Goal: Information Seeking & Learning: Learn about a topic

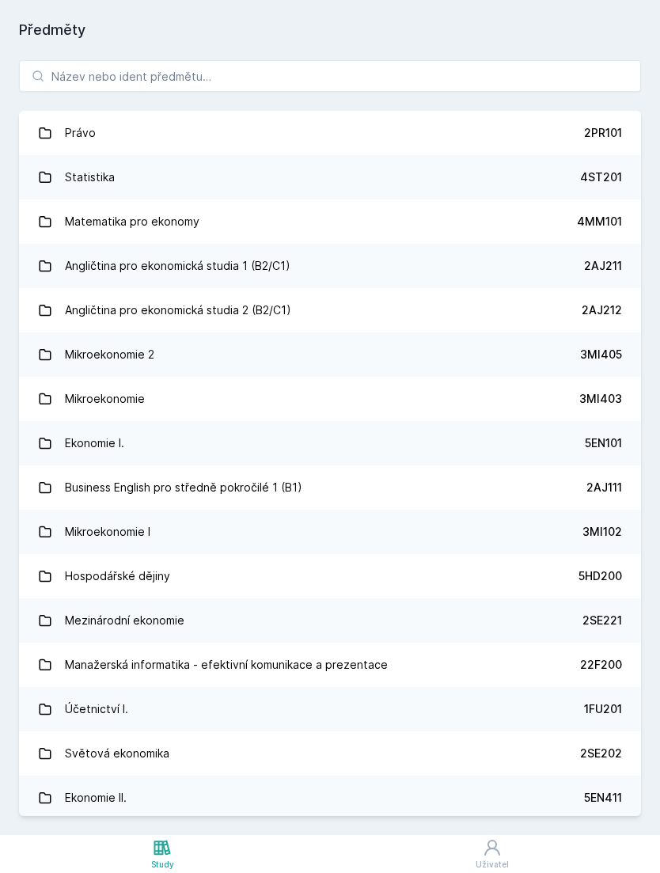
scroll to position [51, 0]
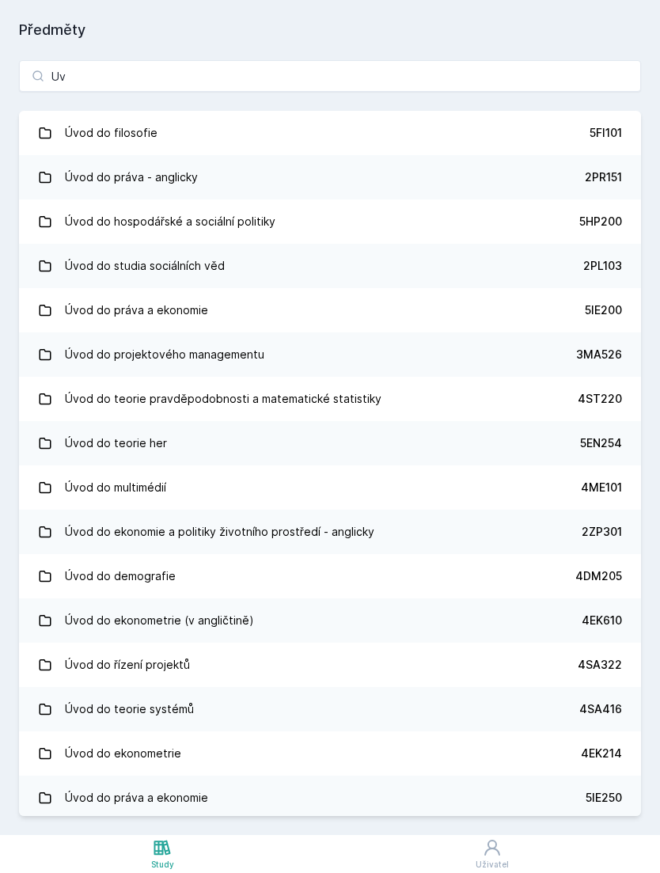
type input "U"
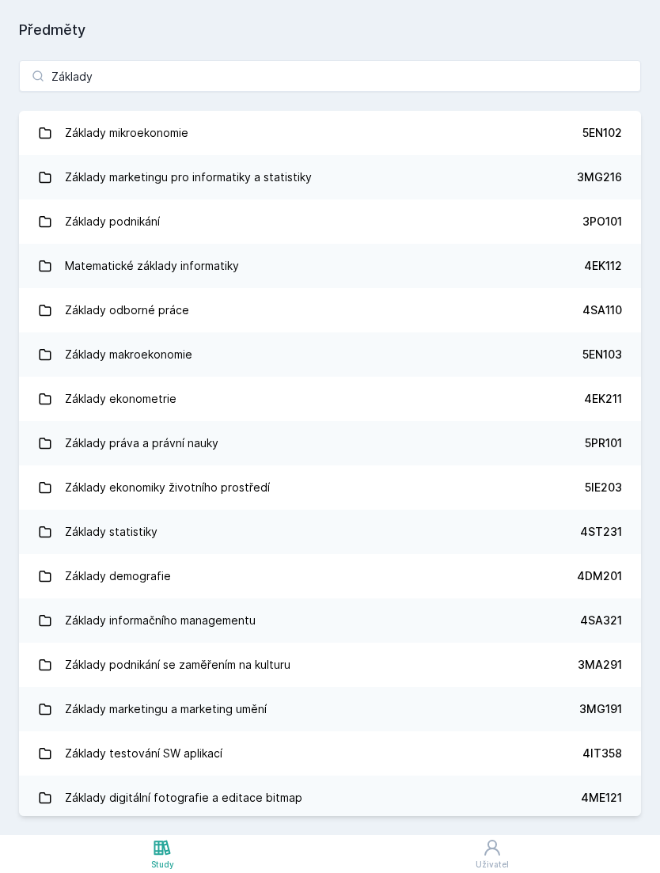
type input "Základy s"
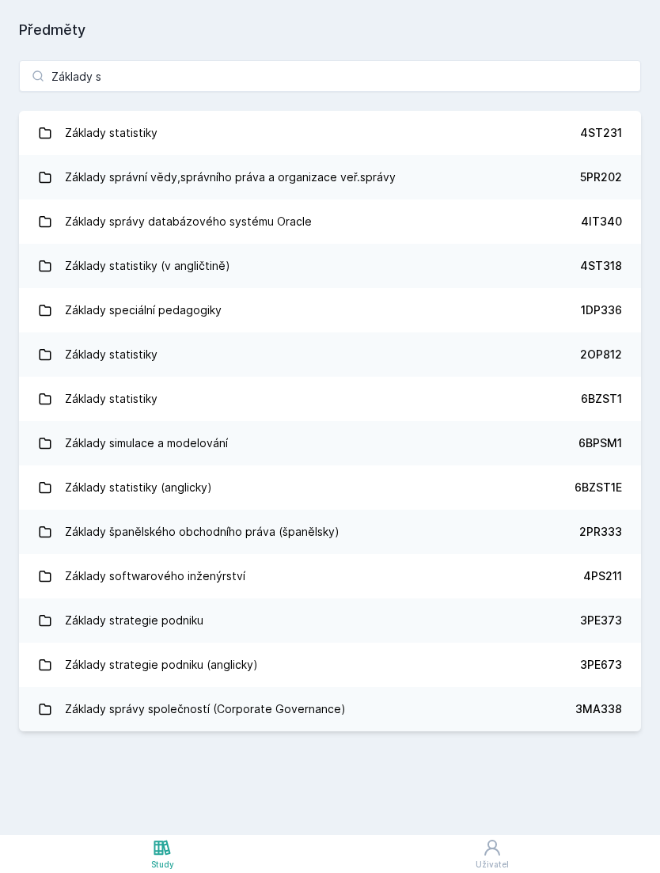
click at [517, 155] on link "Základy správní vědy,správního práva a organizace veř.správy 5PR202" at bounding box center [330, 177] width 622 height 44
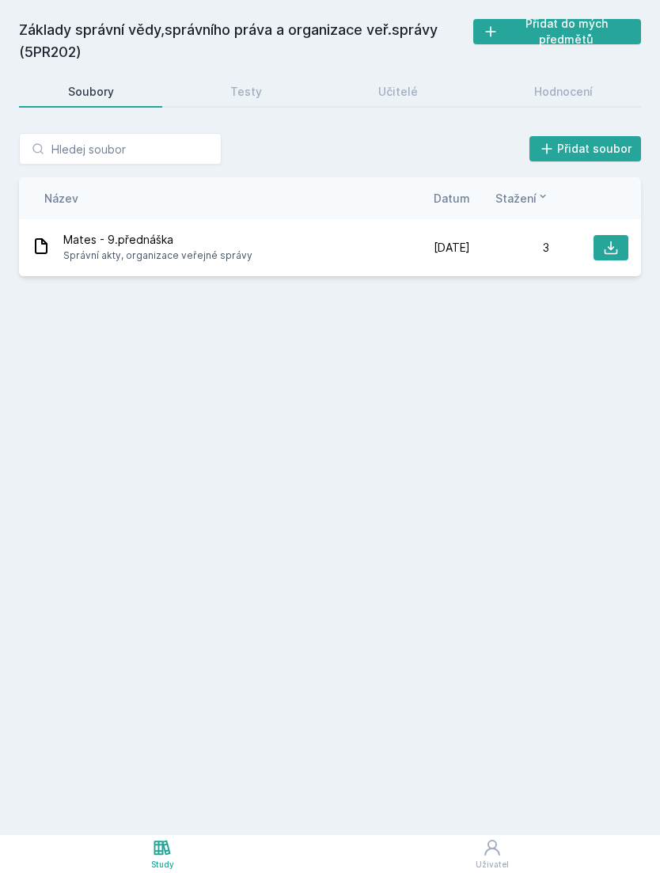
click at [576, 76] on link "Hodnocení" at bounding box center [563, 92] width 156 height 32
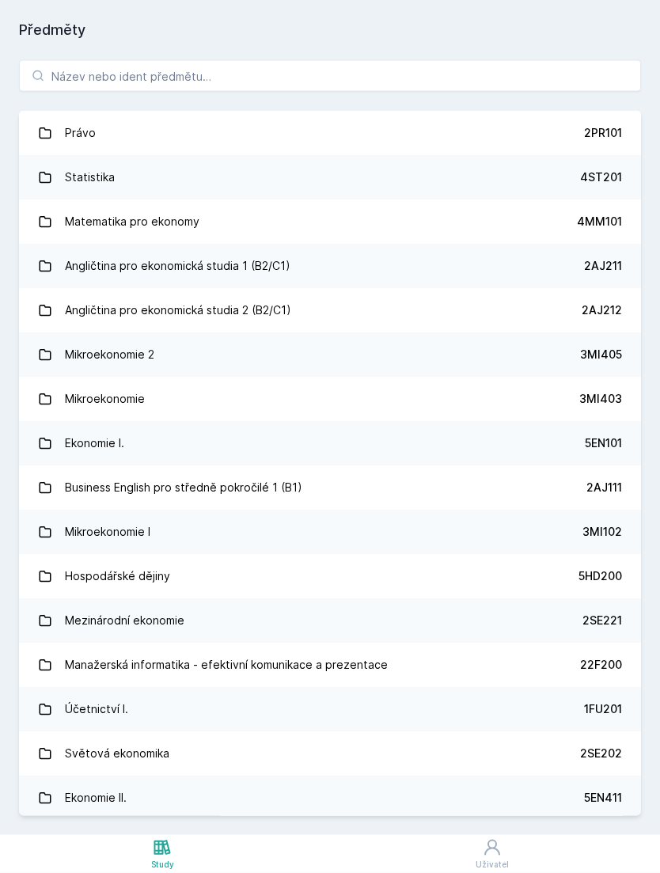
scroll to position [11, 0]
click at [362, 43] on div "Právo 2PR101 Statistika 4ST201 Matematika pro ekonomy 4MM101 Angličtina pro eko…" at bounding box center [330, 438] width 660 height 794
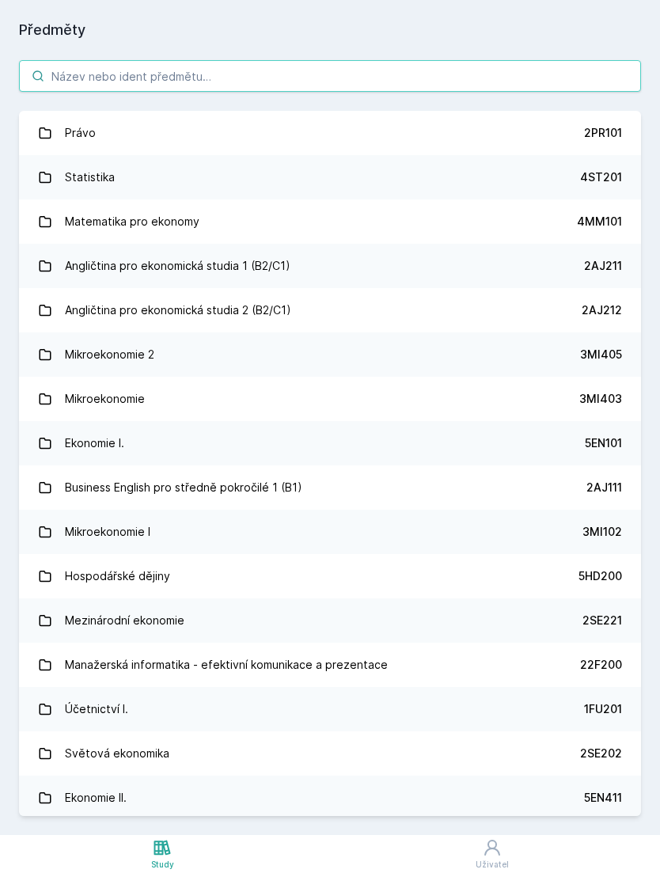
click at [404, 60] on input "search" at bounding box center [330, 76] width 622 height 32
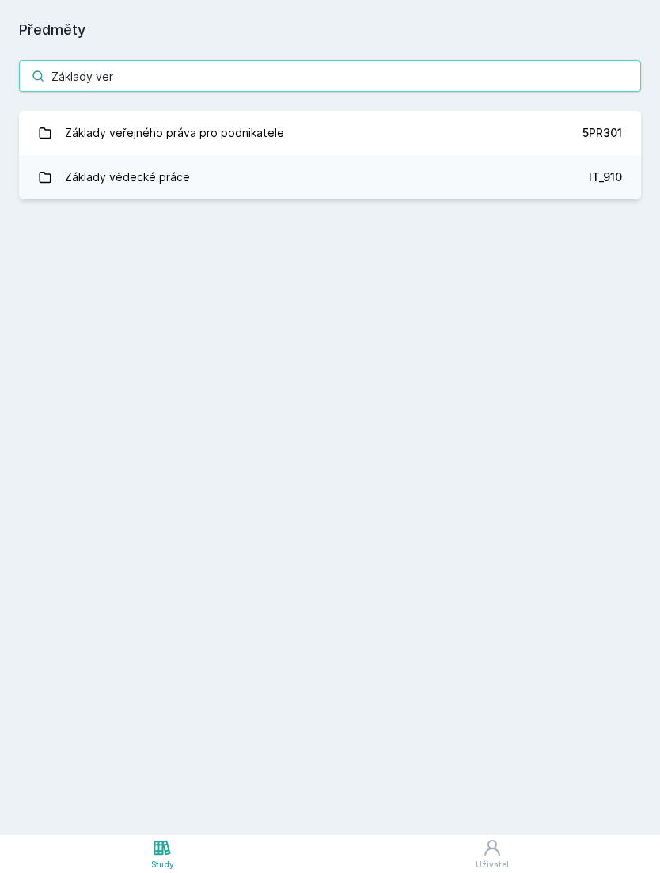
type input "Základy vere"
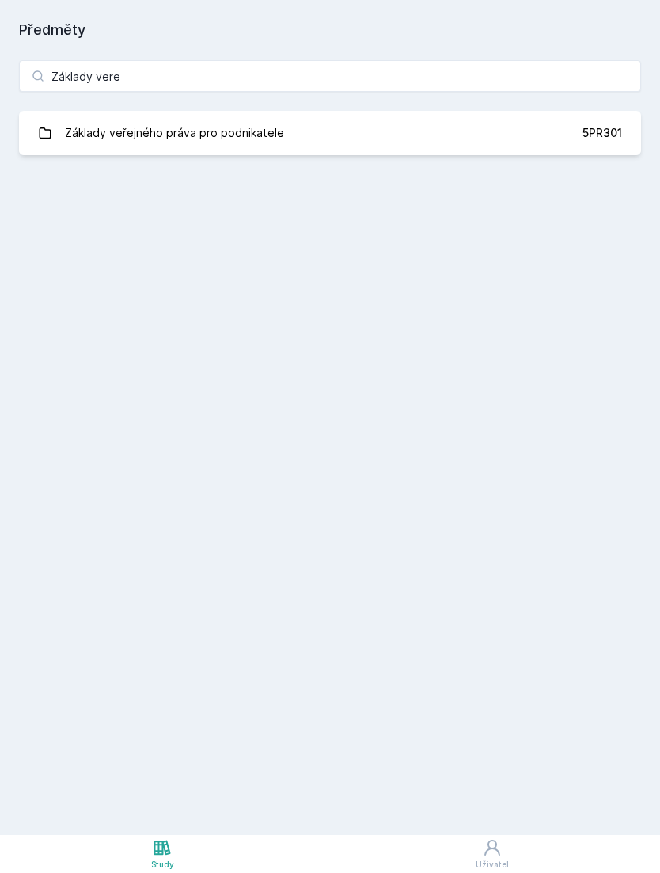
click at [442, 111] on link "Základy veřejného práva pro podnikatele 5PR301" at bounding box center [330, 133] width 622 height 44
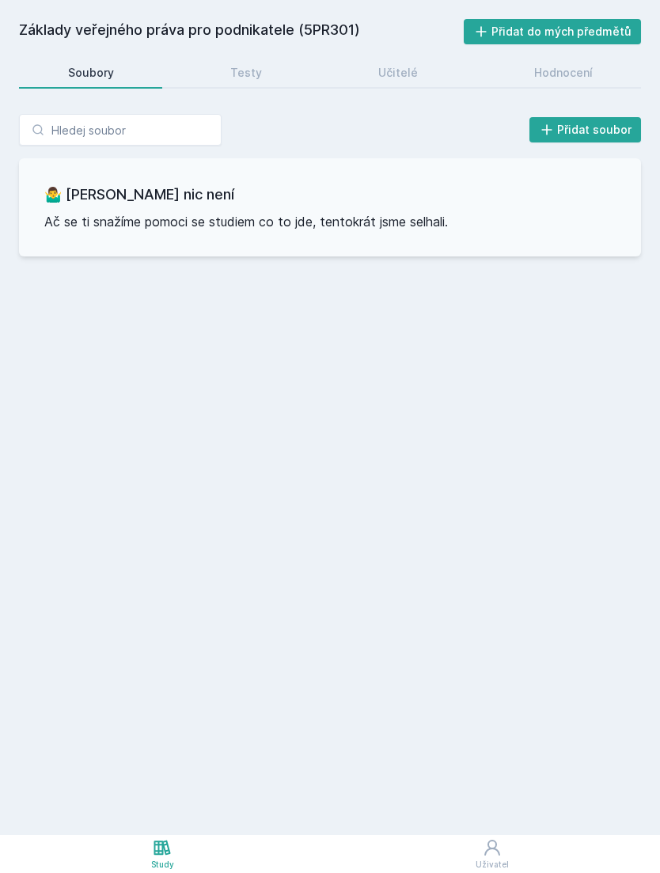
click at [556, 65] on div "Hodnocení" at bounding box center [563, 73] width 59 height 16
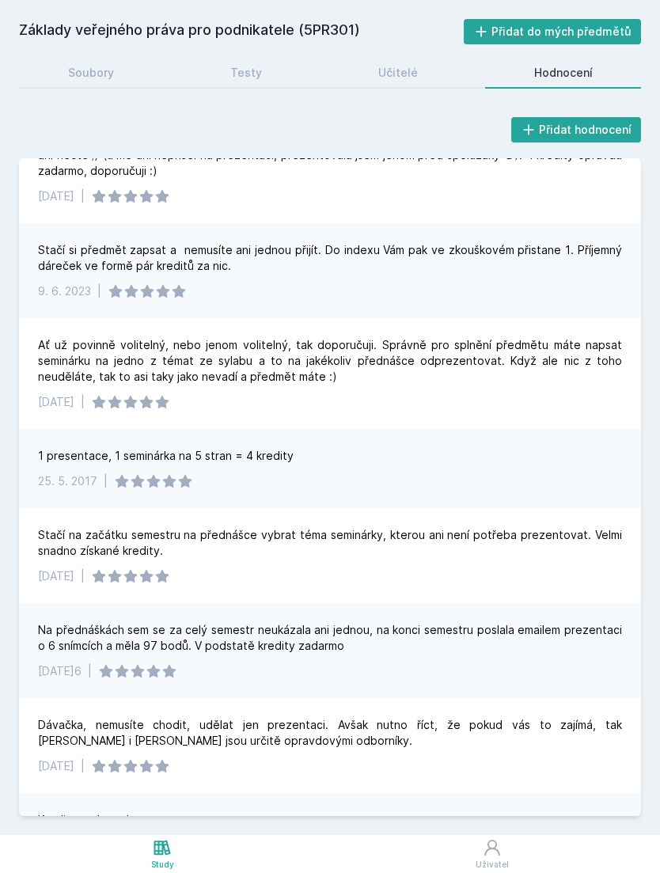
scroll to position [87, 0]
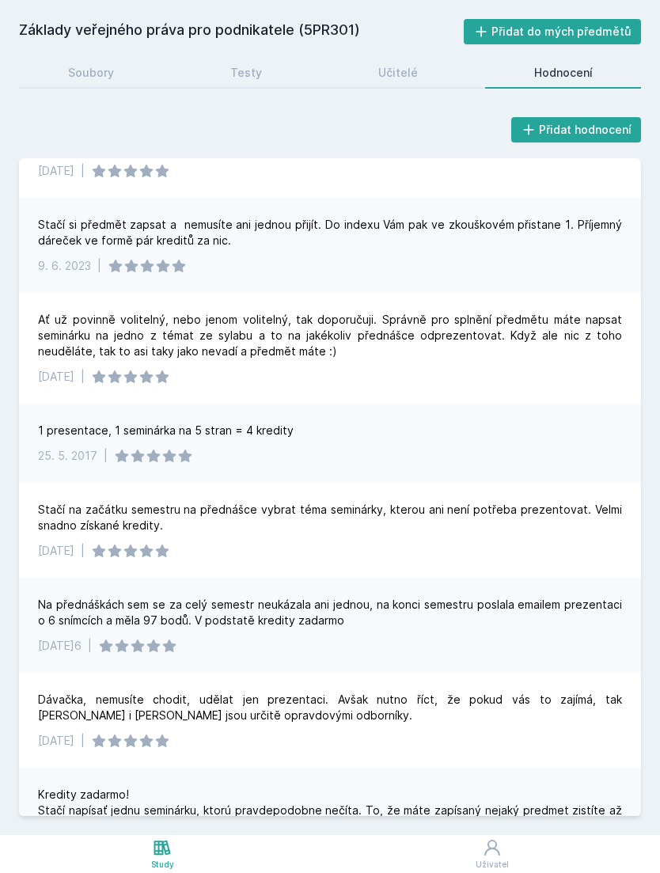
click at [153, 849] on icon at bounding box center [162, 847] width 19 height 19
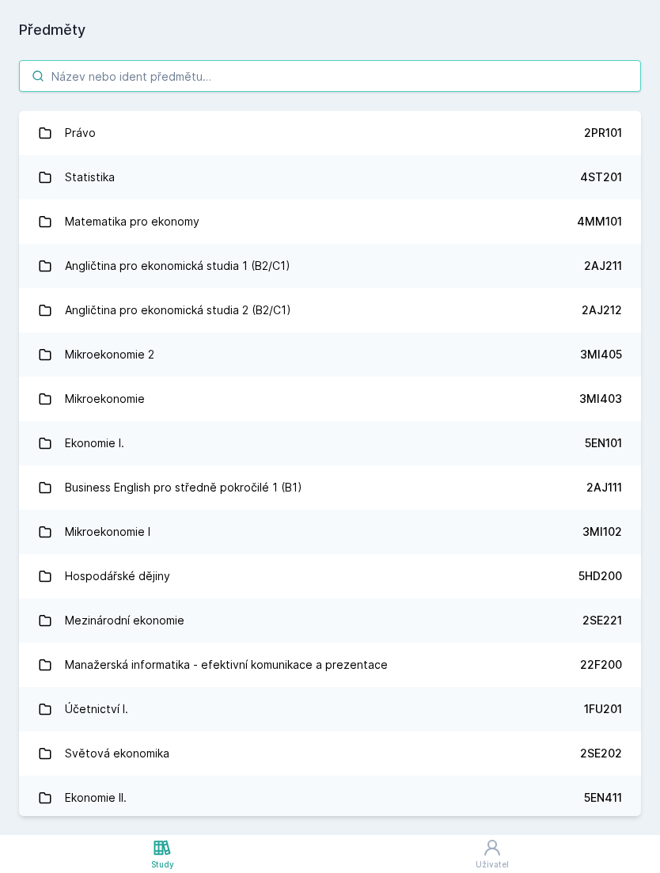
click at [327, 60] on input "search" at bounding box center [330, 76] width 622 height 32
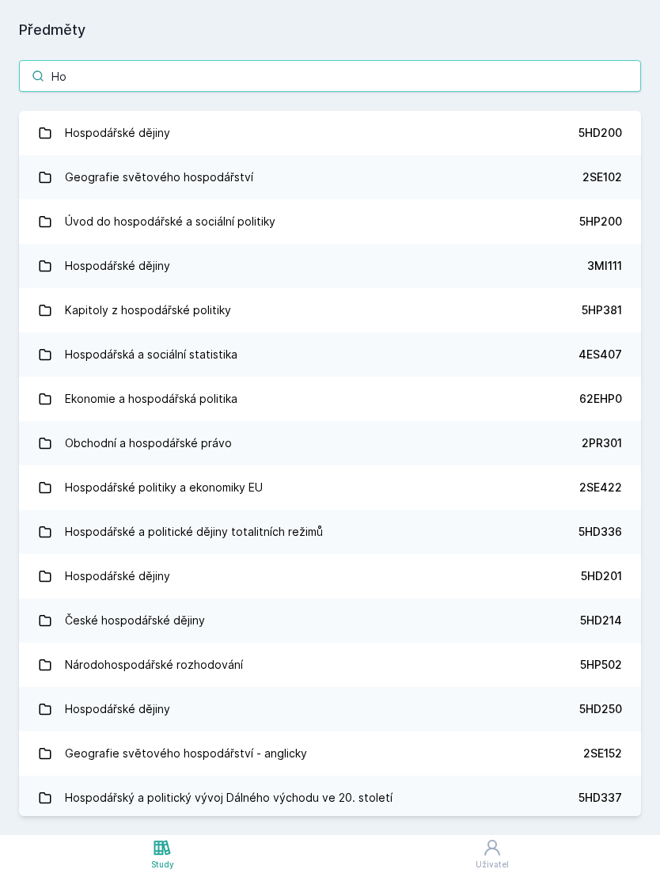
type input "H"
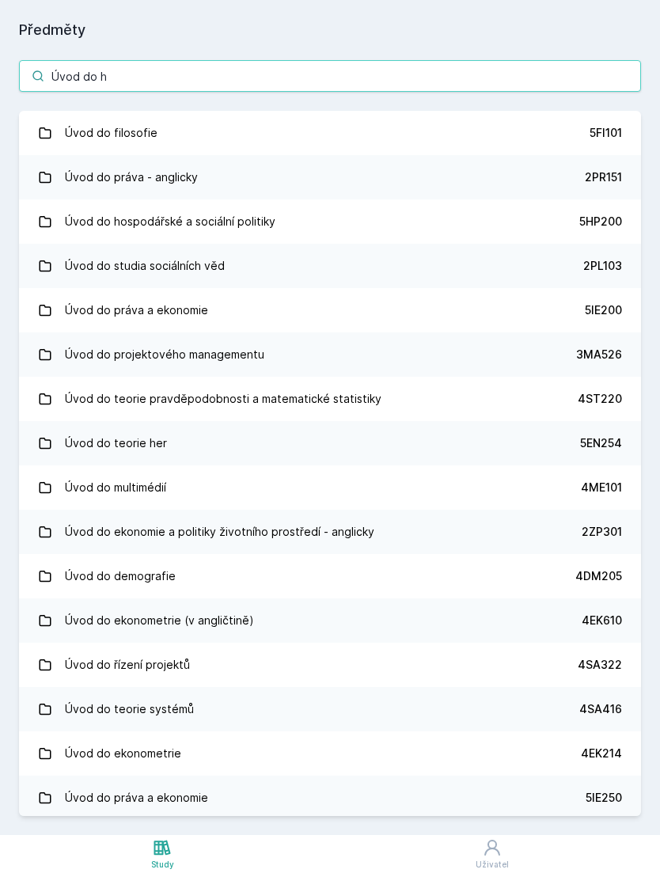
type input "Úvod do ho"
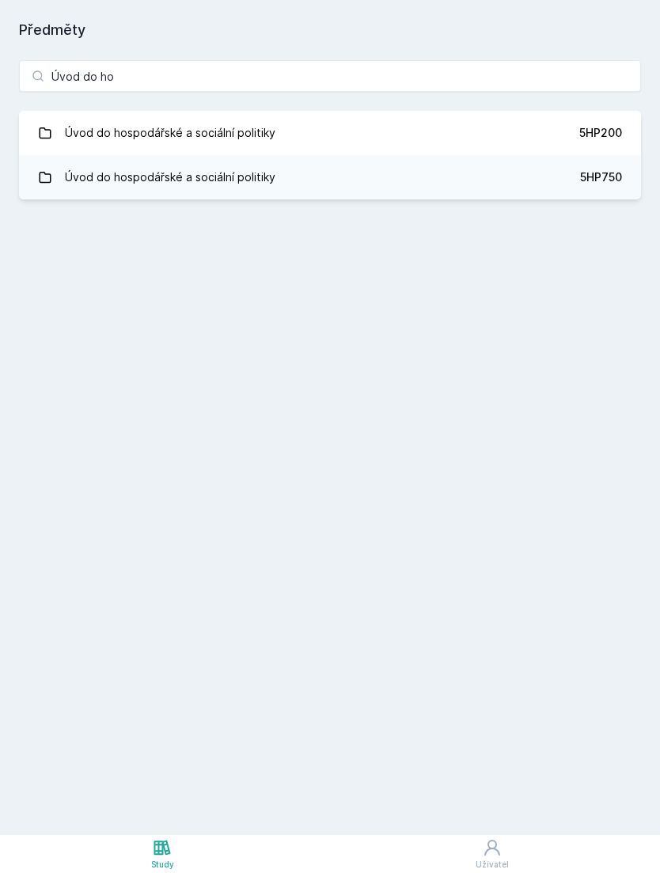
click at [570, 113] on link "Úvod do hospodářské a sociální politiky 5HP200" at bounding box center [330, 133] width 622 height 44
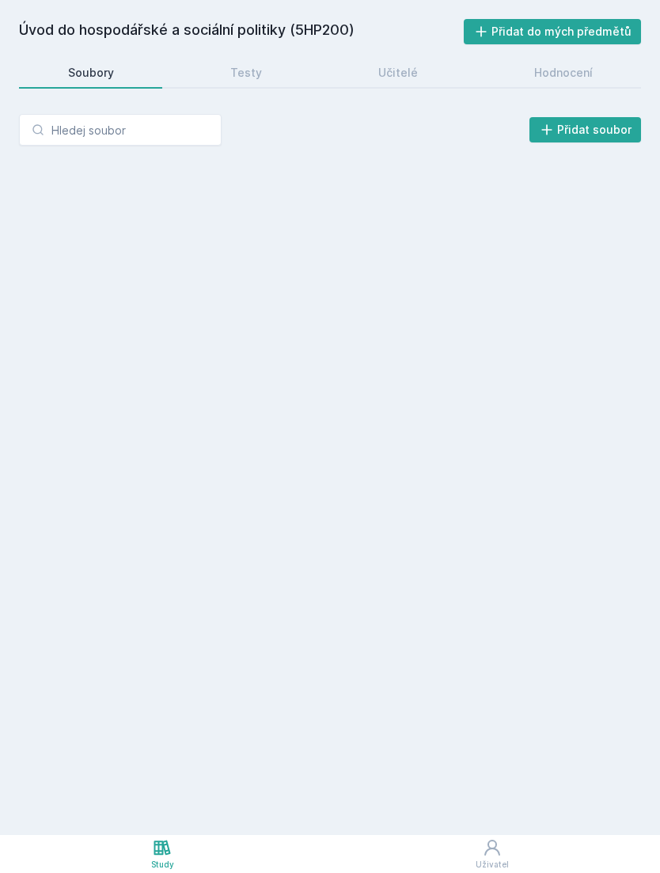
click at [563, 65] on div "Hodnocení" at bounding box center [563, 73] width 59 height 16
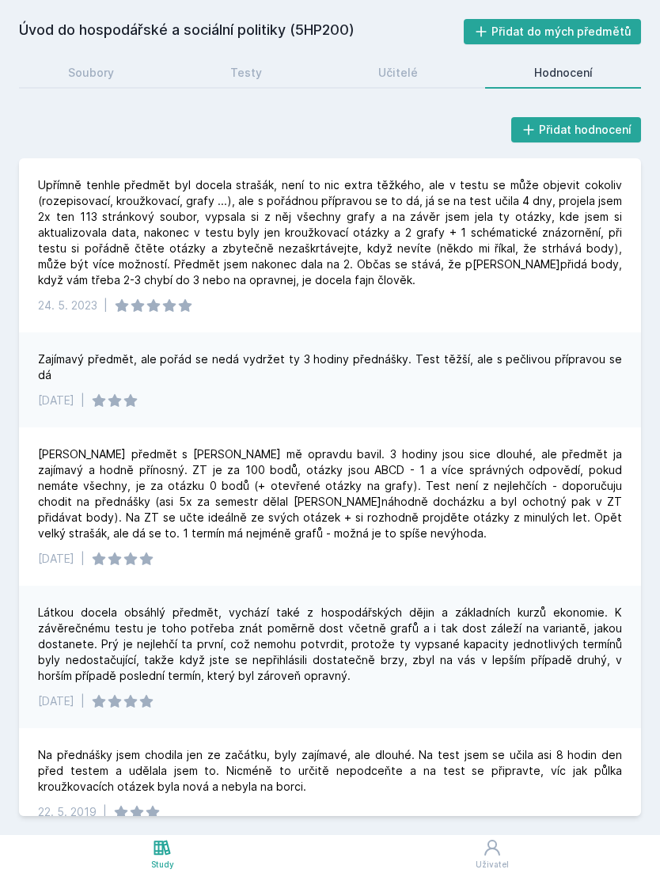
click at [91, 65] on div "Soubory" at bounding box center [91, 73] width 46 height 16
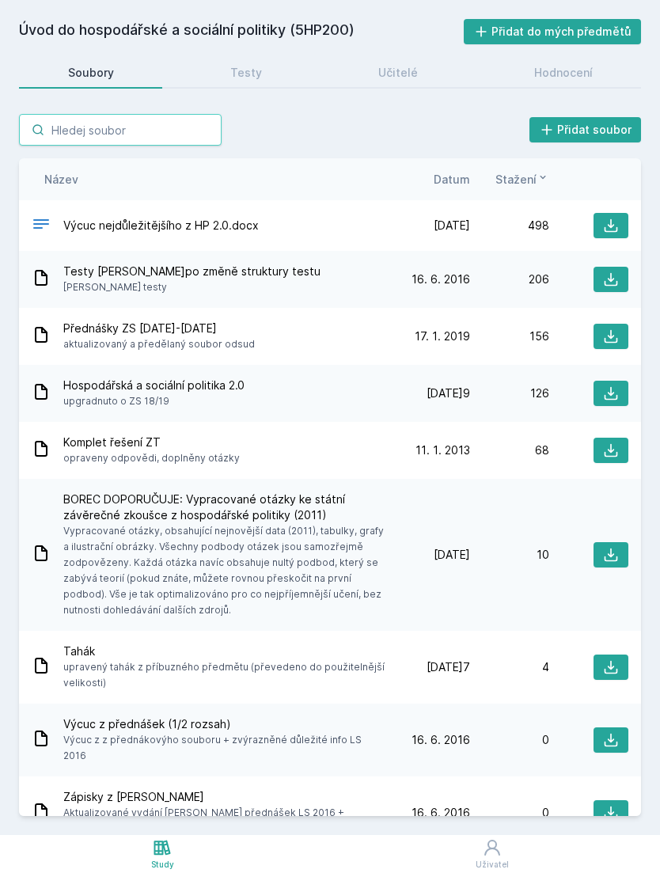
click at [129, 114] on input "search" at bounding box center [120, 130] width 203 height 32
click at [363, 114] on div "Přidat soubor" at bounding box center [330, 130] width 622 height 32
click at [165, 855] on icon at bounding box center [162, 847] width 19 height 19
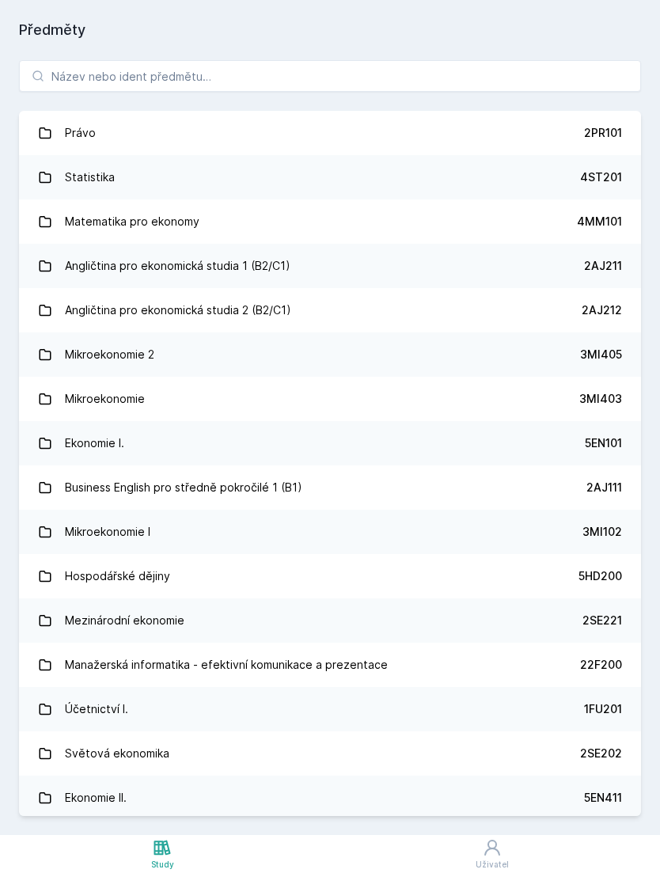
click at [393, 46] on div "Právo 2PR101 Statistika 4ST201 Matematika pro ekonomy 4MM101 Angličtina pro eko…" at bounding box center [330, 438] width 660 height 794
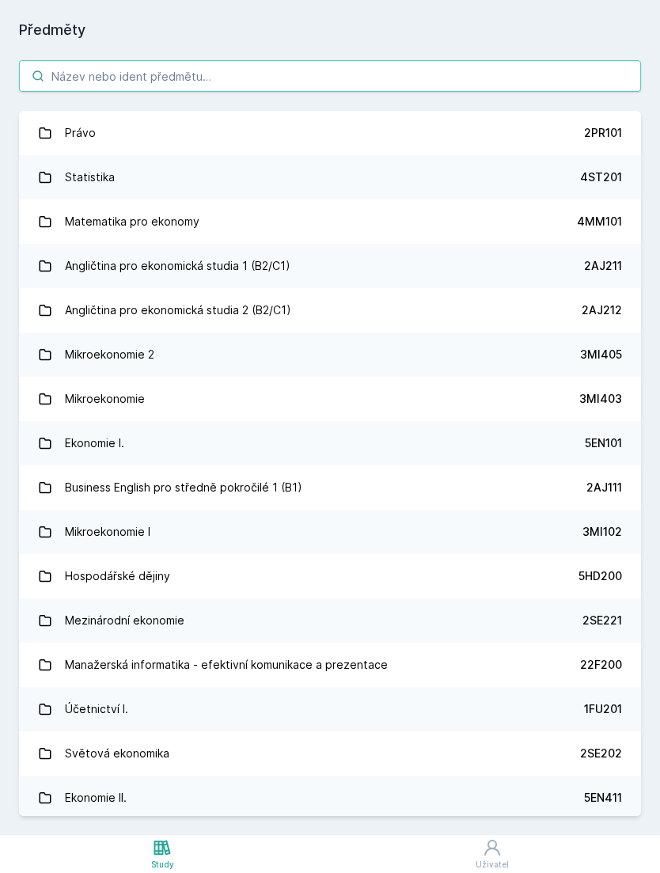
click at [436, 60] on input "search" at bounding box center [330, 76] width 622 height 32
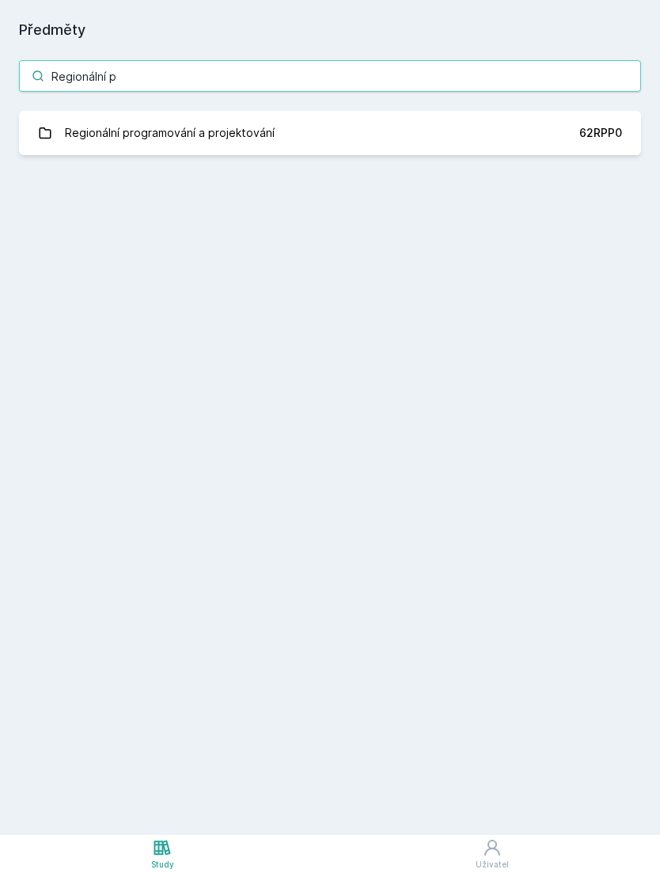
type input "Regionální"
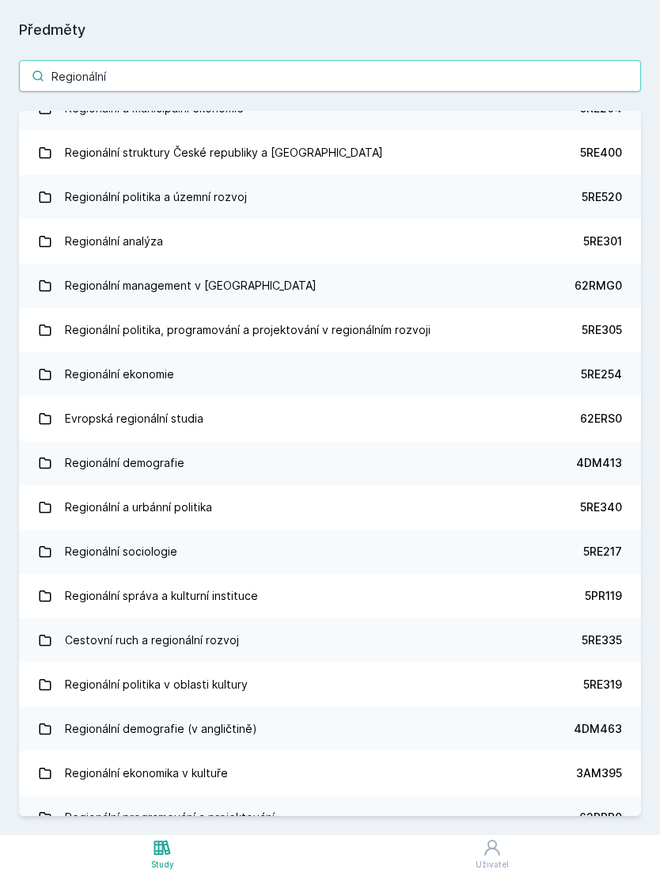
scroll to position [425, 0]
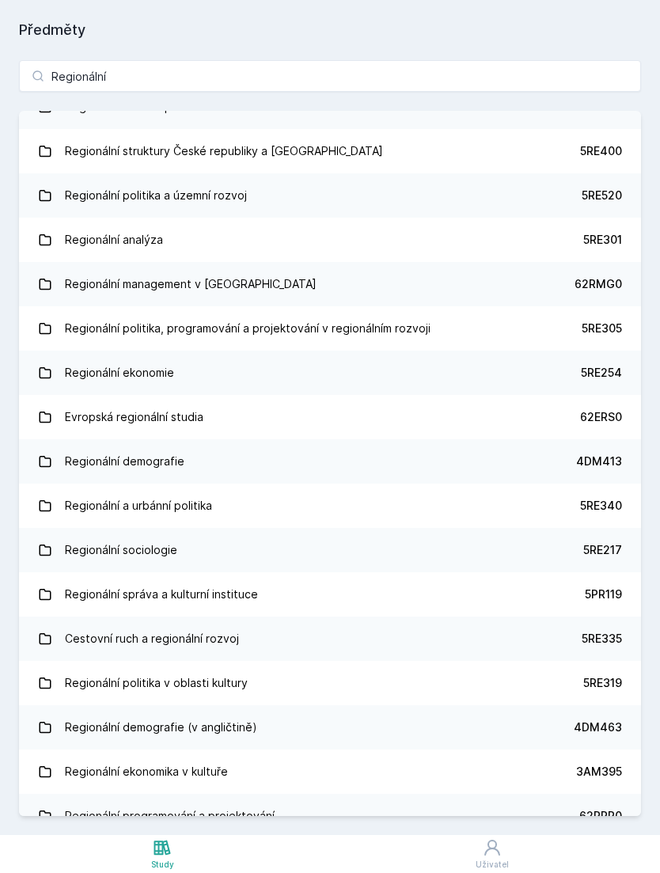
click at [534, 312] on link "Regionální politika, programování a projektování v regionálním rozvoji 5RE305" at bounding box center [330, 328] width 622 height 44
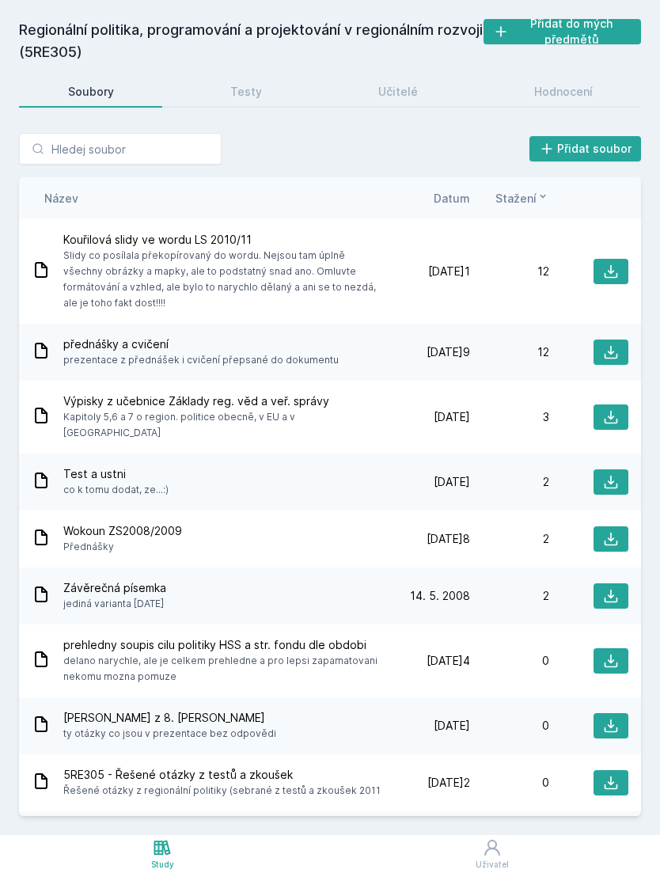
click at [554, 84] on div "Hodnocení" at bounding box center [563, 92] width 59 height 16
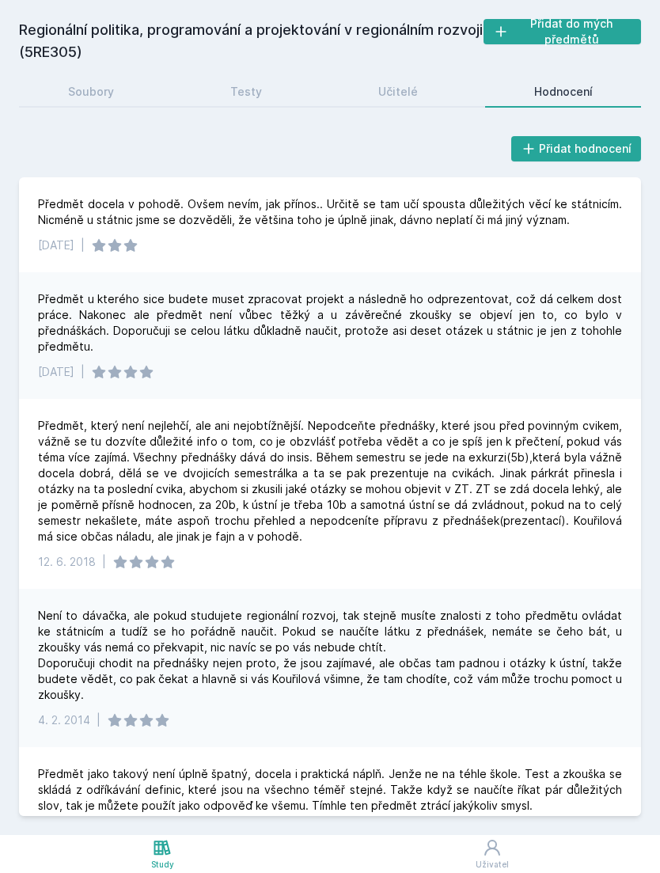
click at [420, 76] on link "Učitelé" at bounding box center [397, 92] width 137 height 32
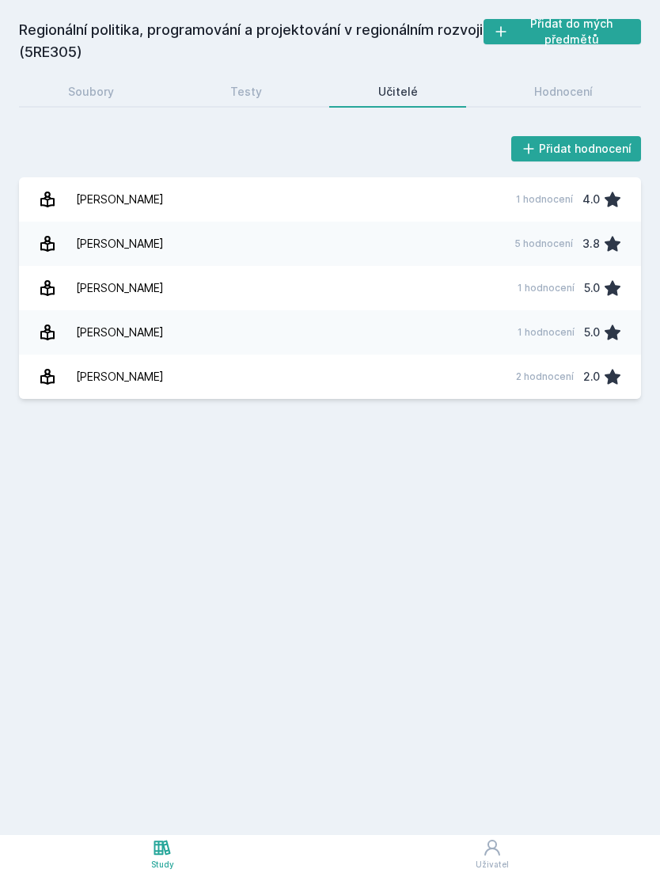
click at [568, 84] on div "Hodnocení" at bounding box center [563, 92] width 59 height 16
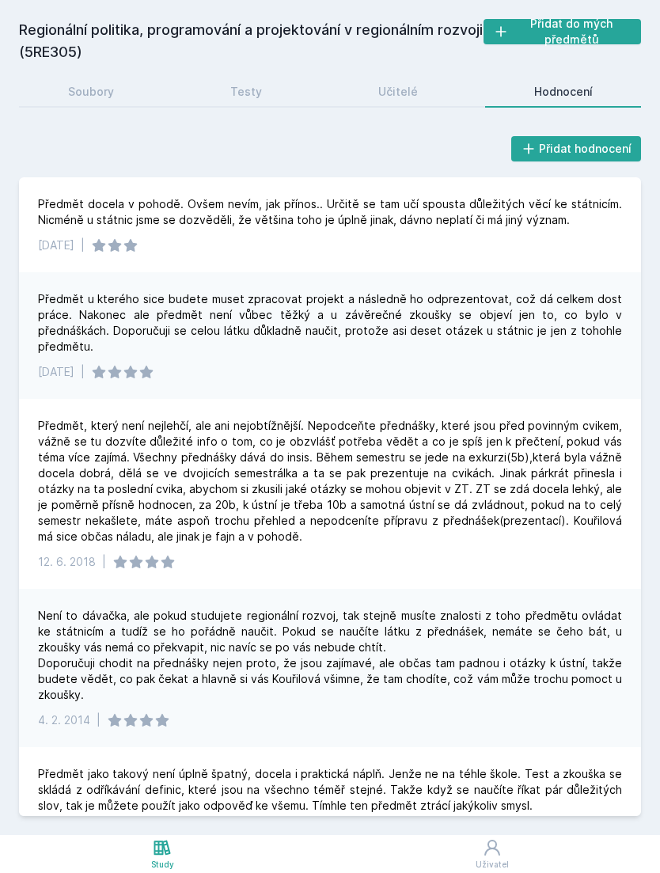
click at [158, 838] on icon at bounding box center [162, 847] width 19 height 19
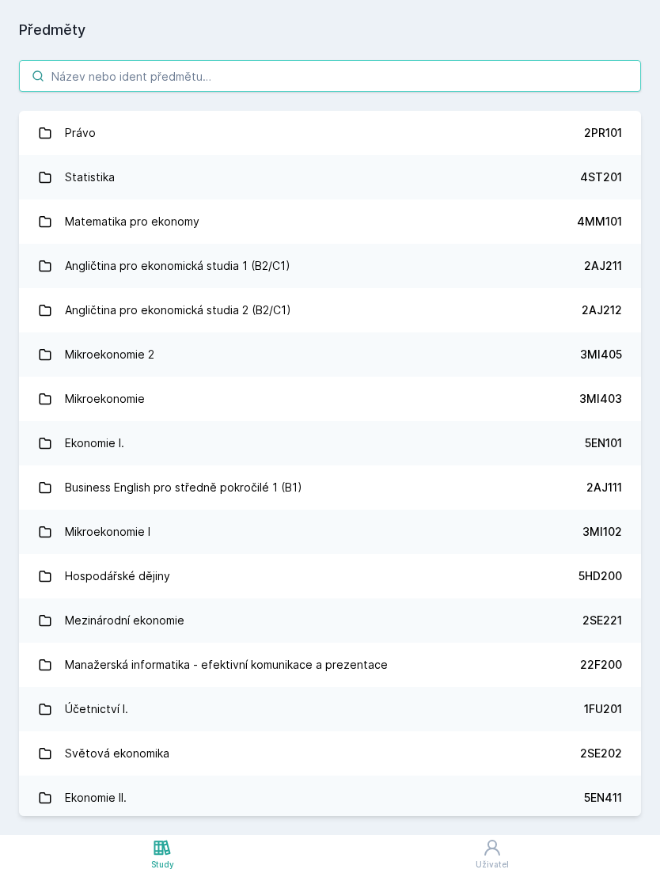
click at [347, 60] on input "search" at bounding box center [330, 76] width 622 height 32
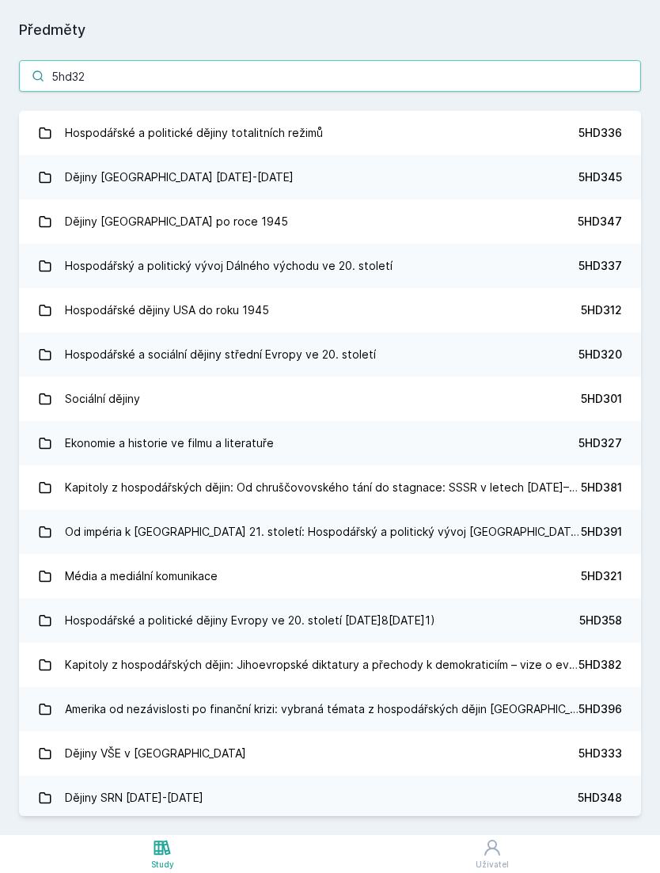
type input "5hd321"
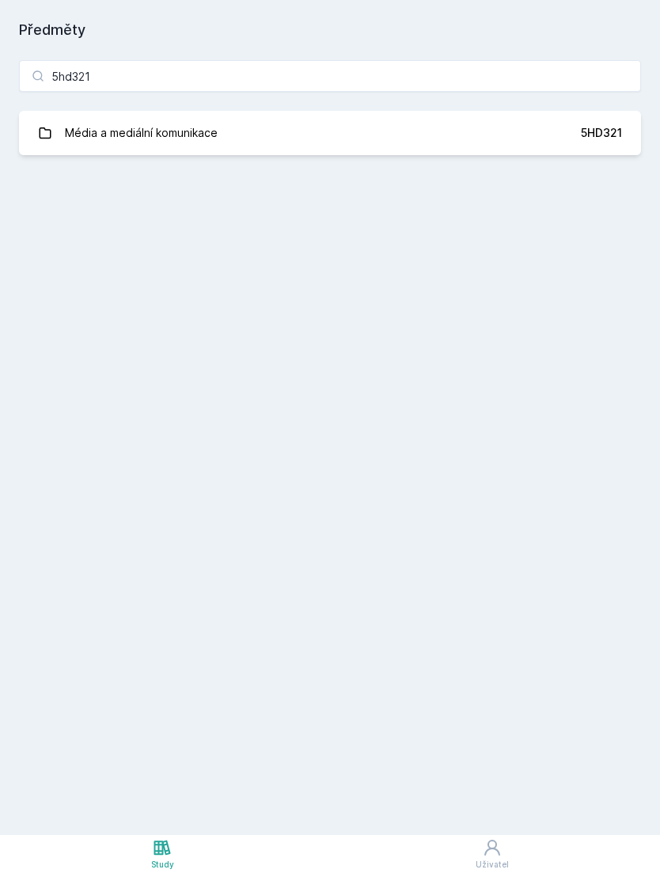
click at [552, 124] on link "Média a mediální komunikace 5HD321" at bounding box center [330, 133] width 622 height 44
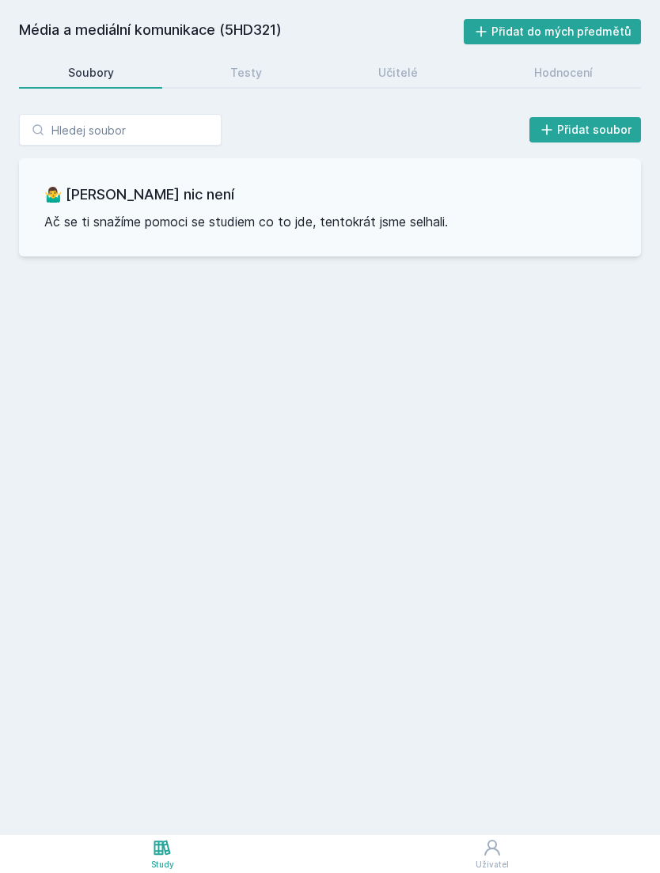
click at [559, 65] on div "Hodnocení" at bounding box center [563, 73] width 59 height 16
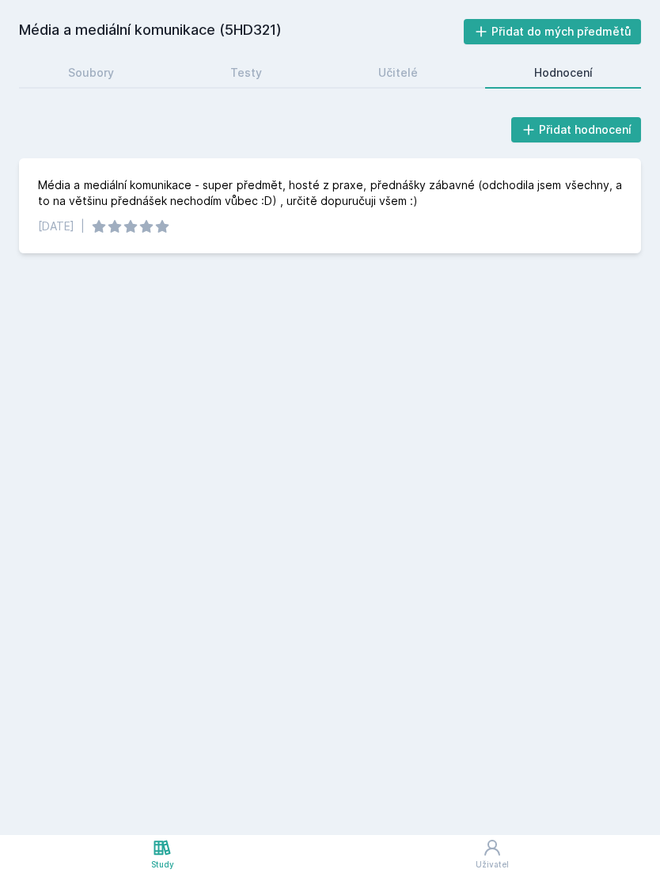
click at [401, 65] on div "Učitelé" at bounding box center [398, 73] width 40 height 16
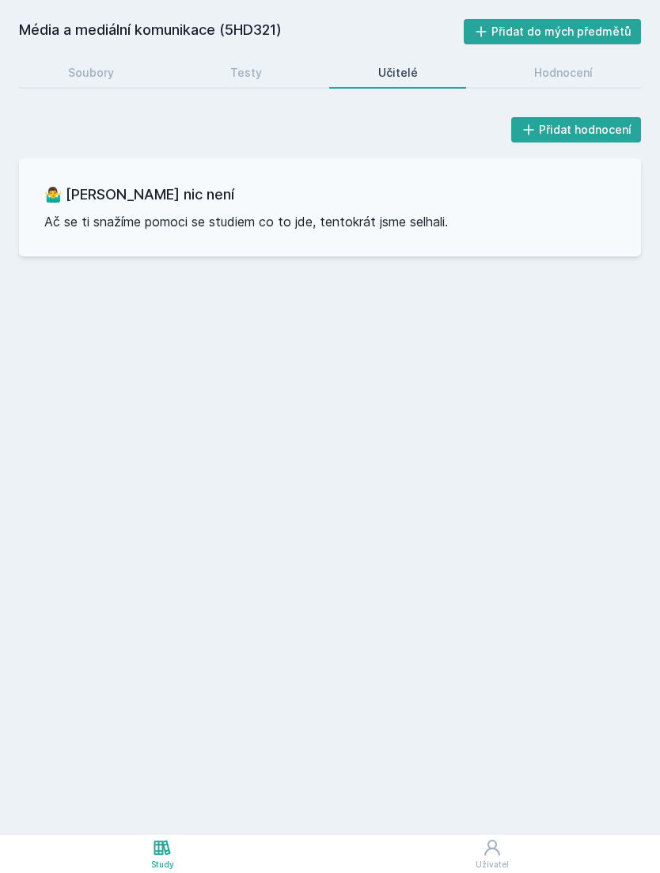
click at [254, 57] on link "Testy" at bounding box center [245, 73] width 129 height 32
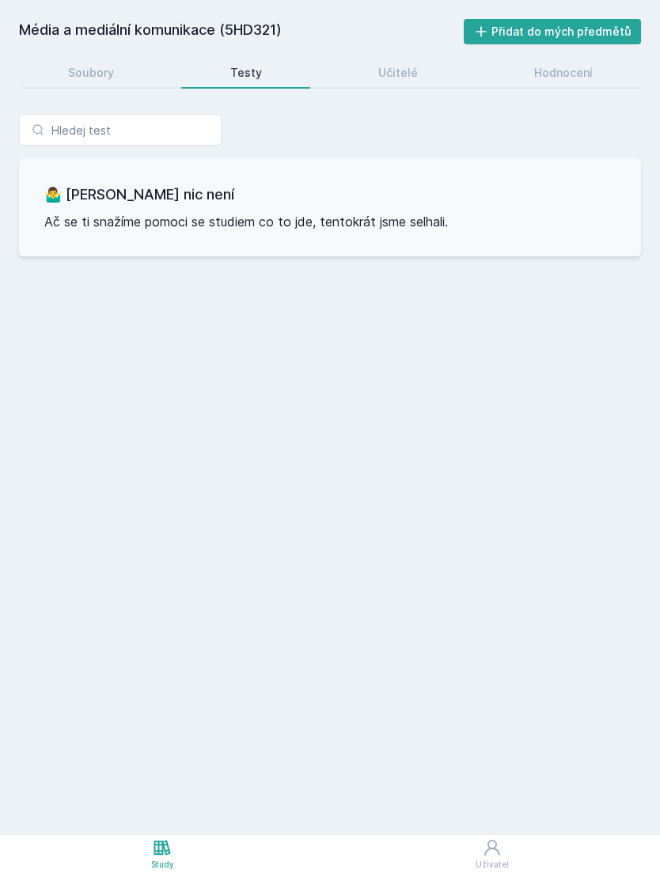
click at [122, 63] on link "Soubory" at bounding box center [90, 73] width 143 height 32
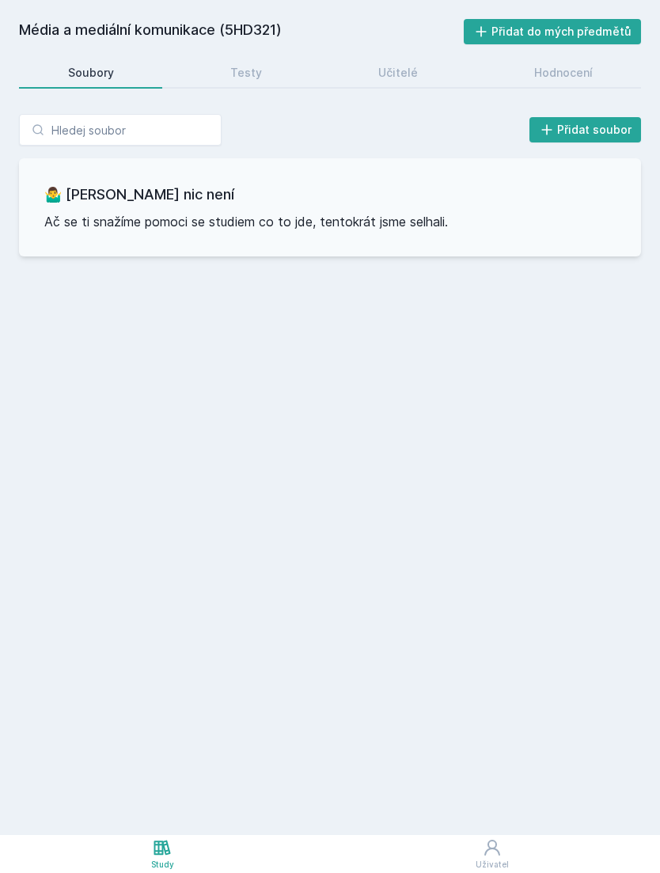
click at [160, 855] on icon at bounding box center [162, 847] width 19 height 19
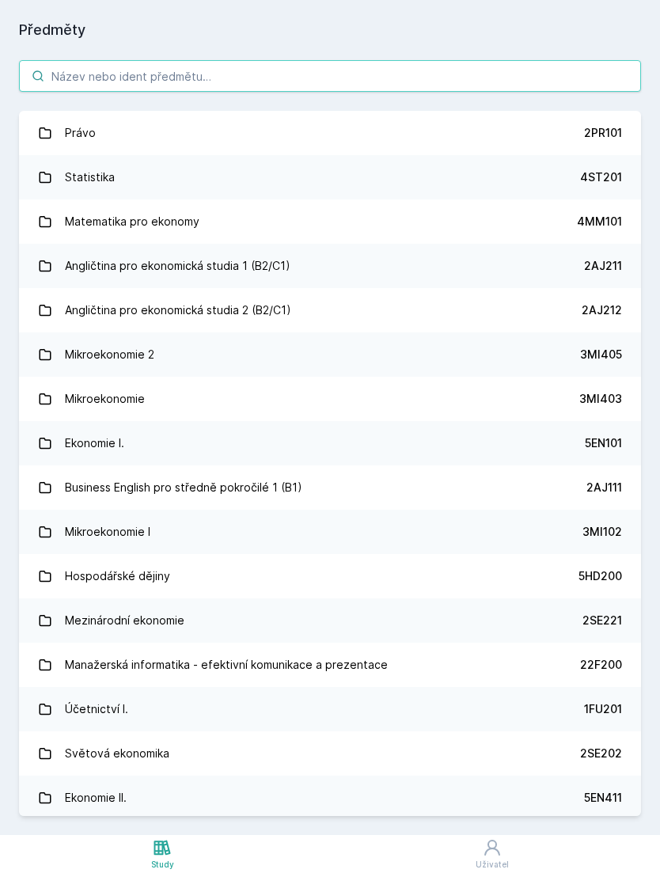
click at [451, 63] on input "search" at bounding box center [330, 76] width 622 height 32
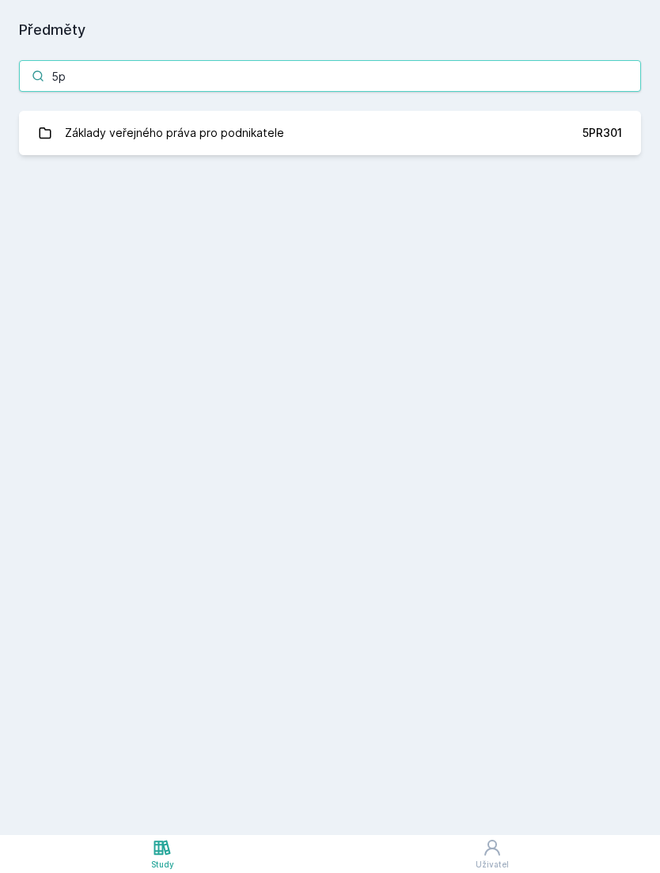
type input "5"
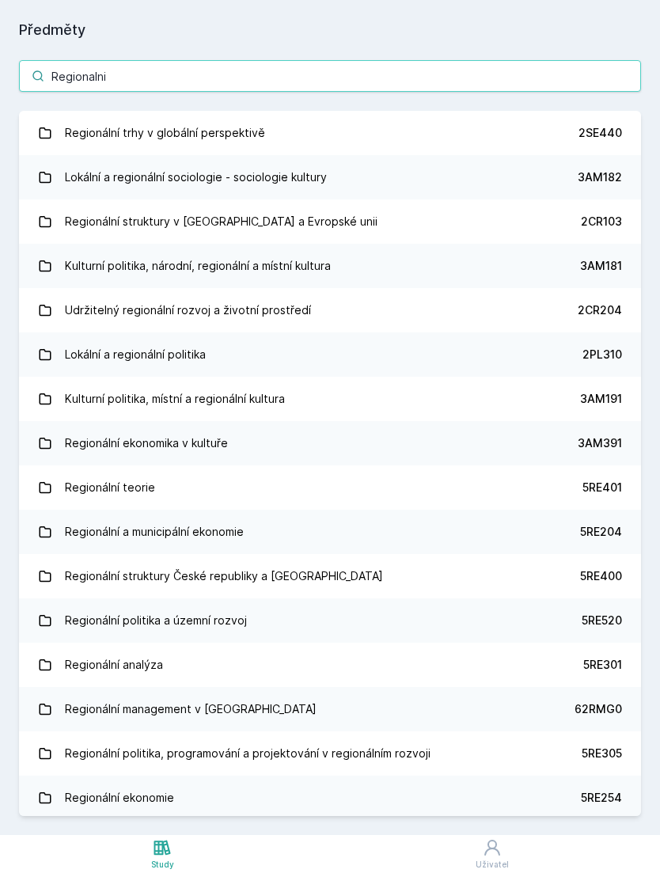
type input "Regionalni"
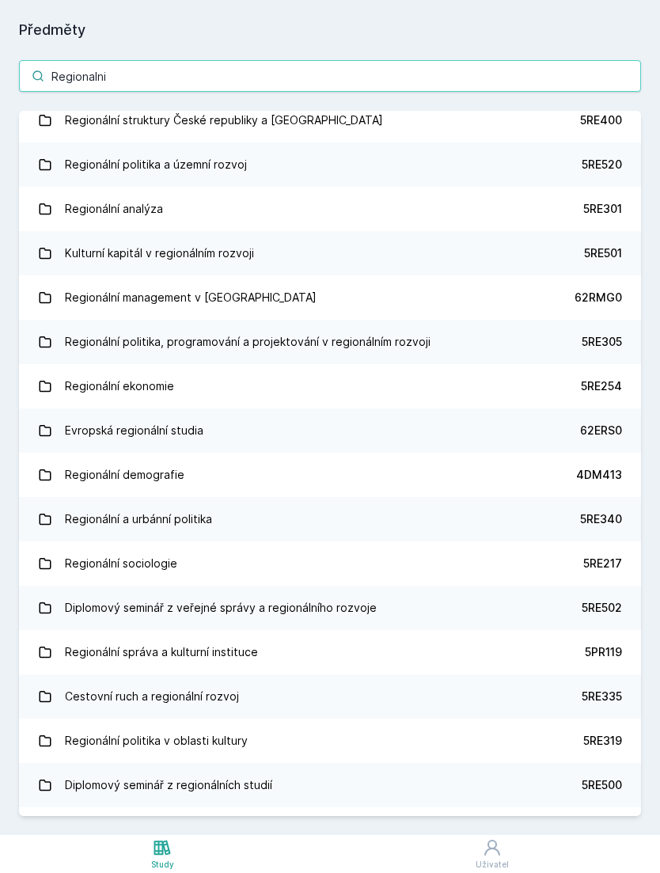
scroll to position [544, 0]
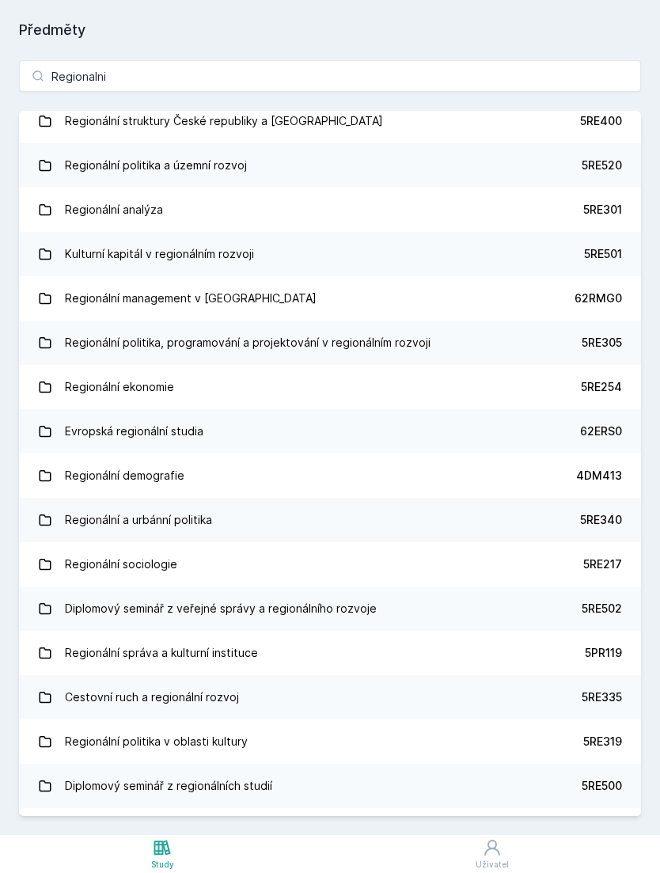
click at [500, 330] on link "Regionální politika, programování a projektování v regionálním rozvoji 5RE305" at bounding box center [330, 343] width 622 height 44
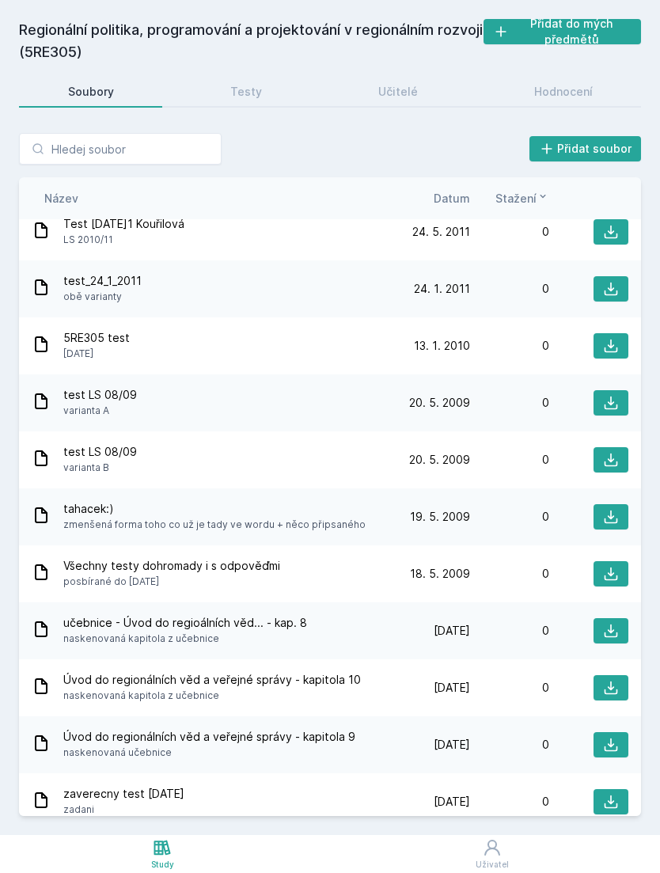
click at [272, 59] on div "Regionální politika, programování a projektování v regionálním rozvoji (5RE305)…" at bounding box center [330, 417] width 622 height 797
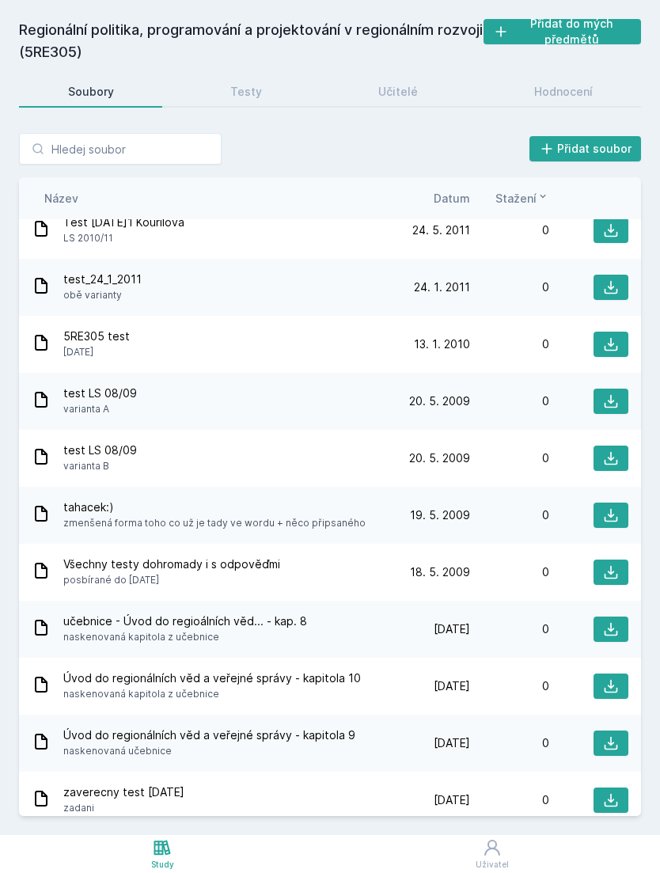
click at [279, 76] on link "Testy" at bounding box center [245, 92] width 129 height 32
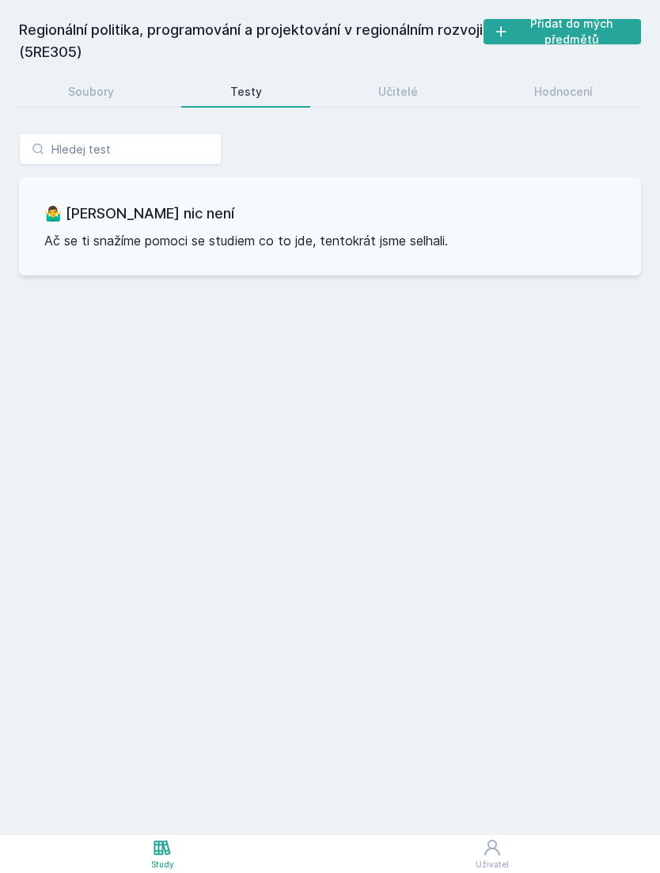
click at [414, 76] on link "Učitelé" at bounding box center [397, 92] width 137 height 32
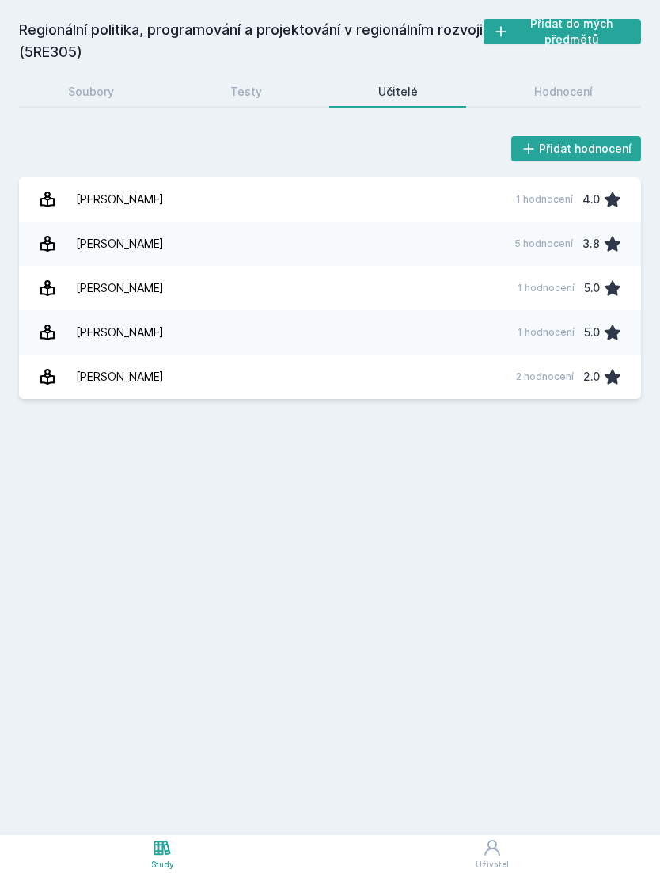
click at [519, 246] on div "5 hodnocení 3.8" at bounding box center [563, 244] width 117 height 32
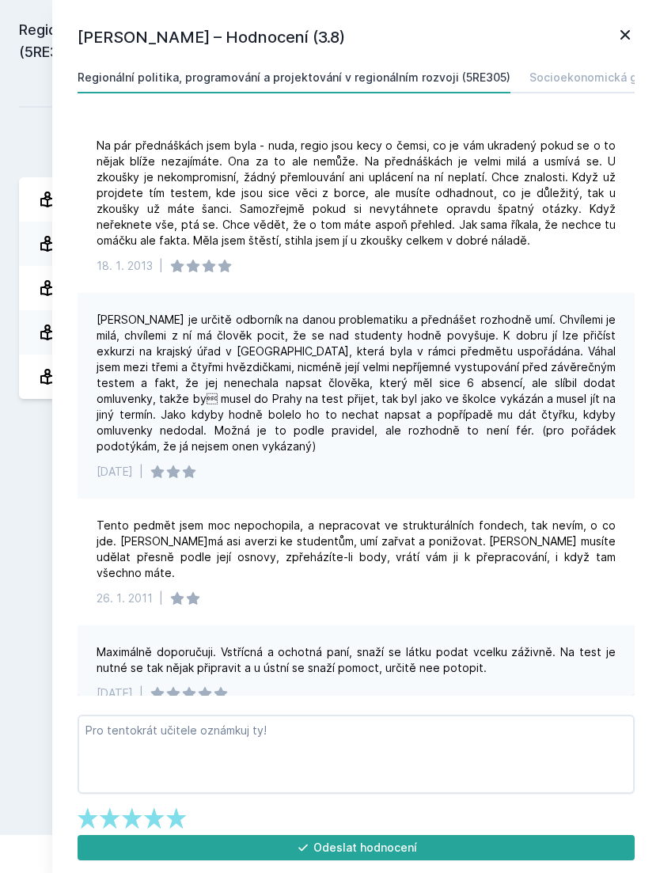
click at [636, 25] on div "[PERSON_NAME] – Hodnocení (3.8) Regionální politika, programování a projektován…" at bounding box center [356, 436] width 608 height 873
click at [626, 28] on icon at bounding box center [625, 34] width 19 height 19
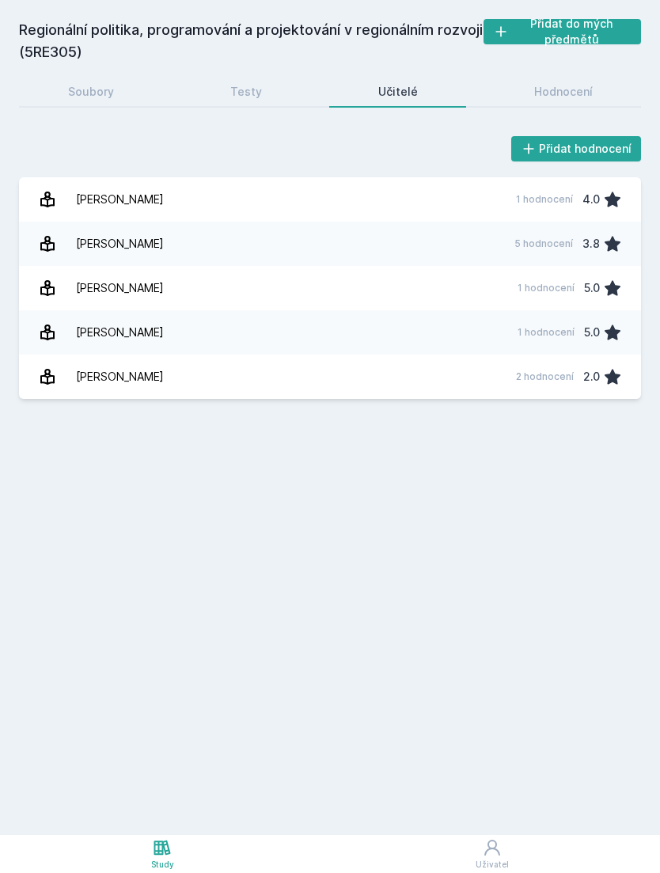
click at [448, 241] on link "[PERSON_NAME] 5 hodnocení 3.8" at bounding box center [330, 244] width 622 height 44
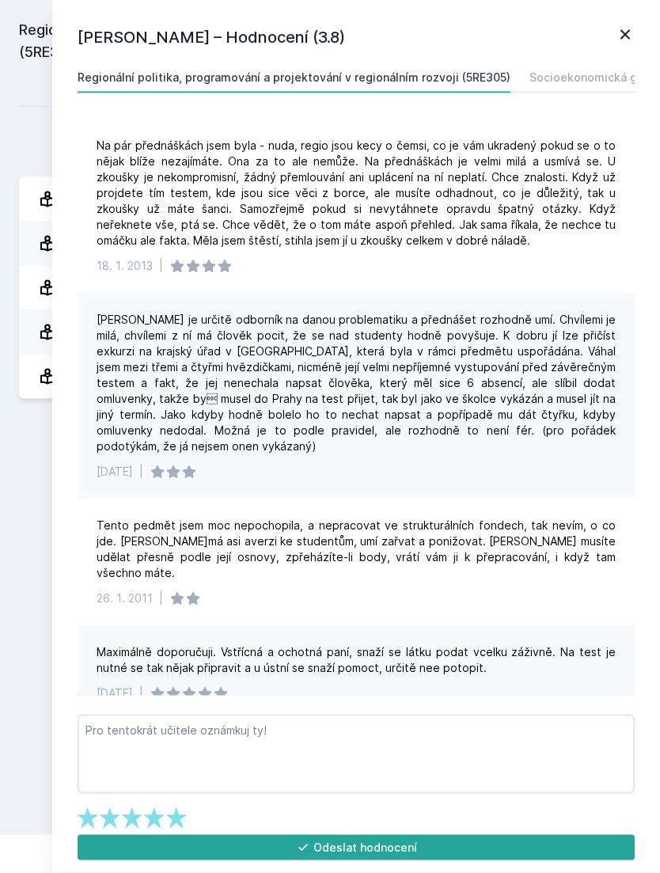
click at [617, 41] on icon at bounding box center [625, 34] width 19 height 19
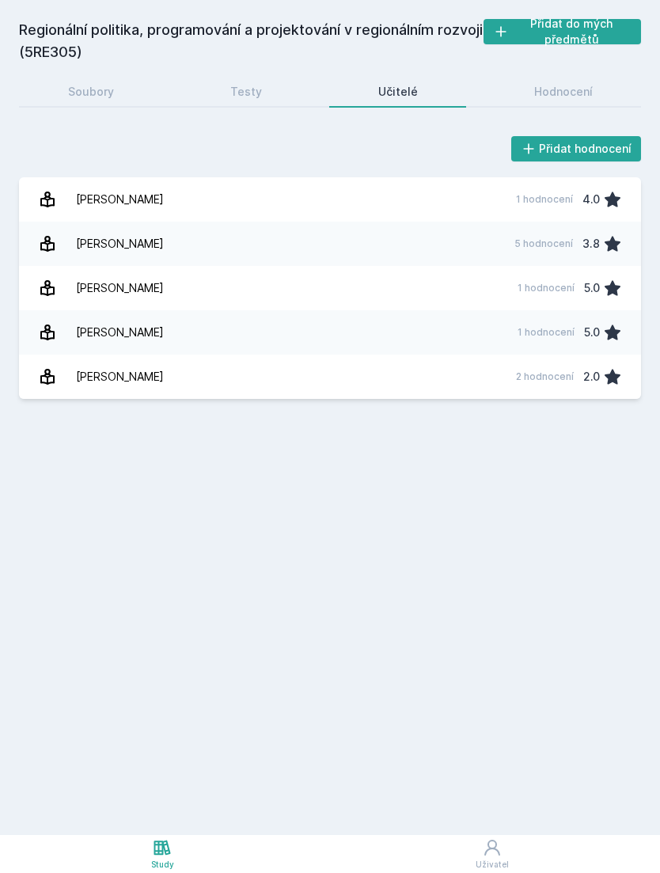
click at [568, 84] on div "Hodnocení" at bounding box center [563, 92] width 59 height 16
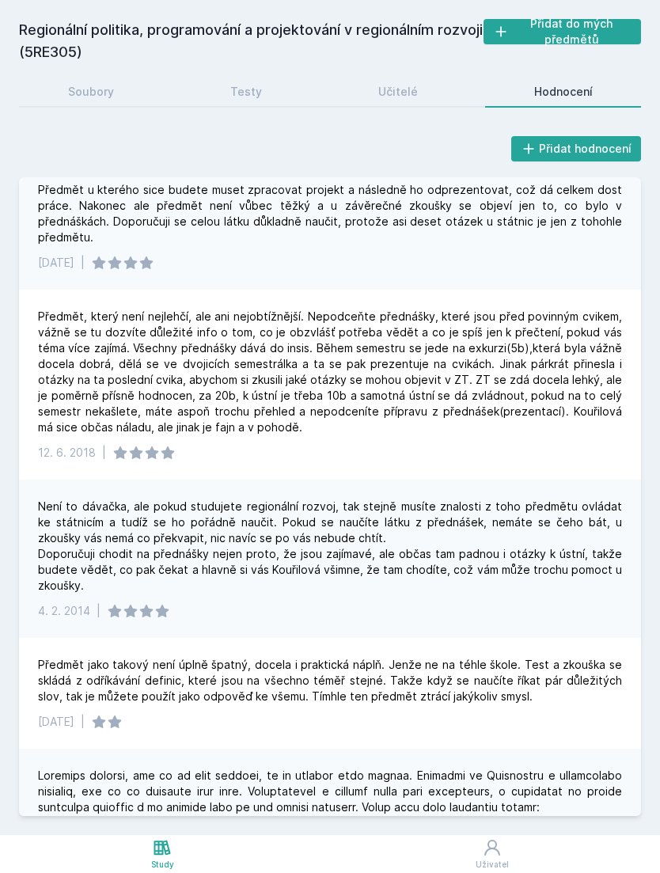
scroll to position [51, 0]
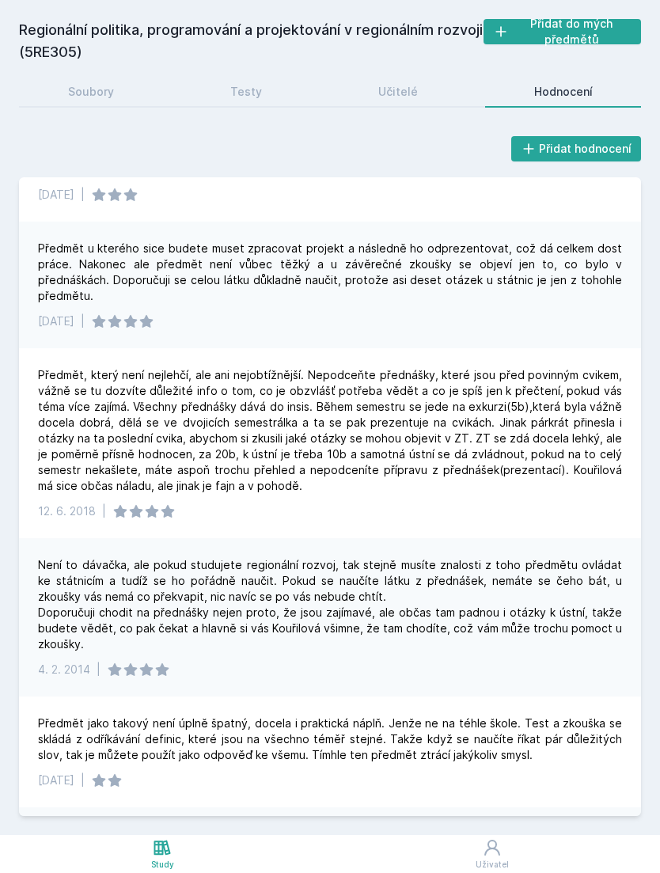
click at [423, 76] on link "Učitelé" at bounding box center [397, 92] width 137 height 32
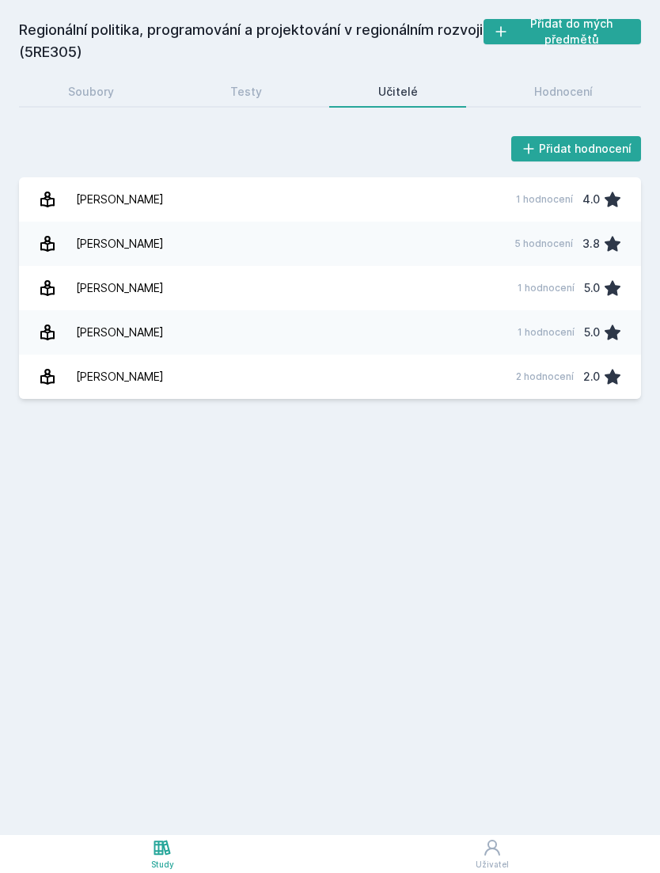
click at [261, 76] on link "Testy" at bounding box center [245, 92] width 129 height 32
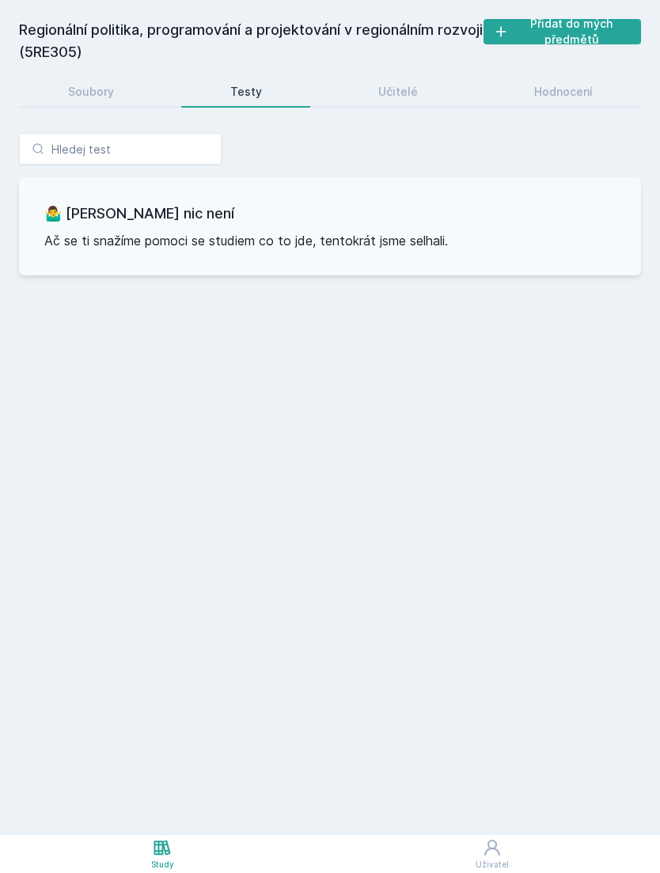
click at [582, 76] on link "Hodnocení" at bounding box center [563, 92] width 156 height 32
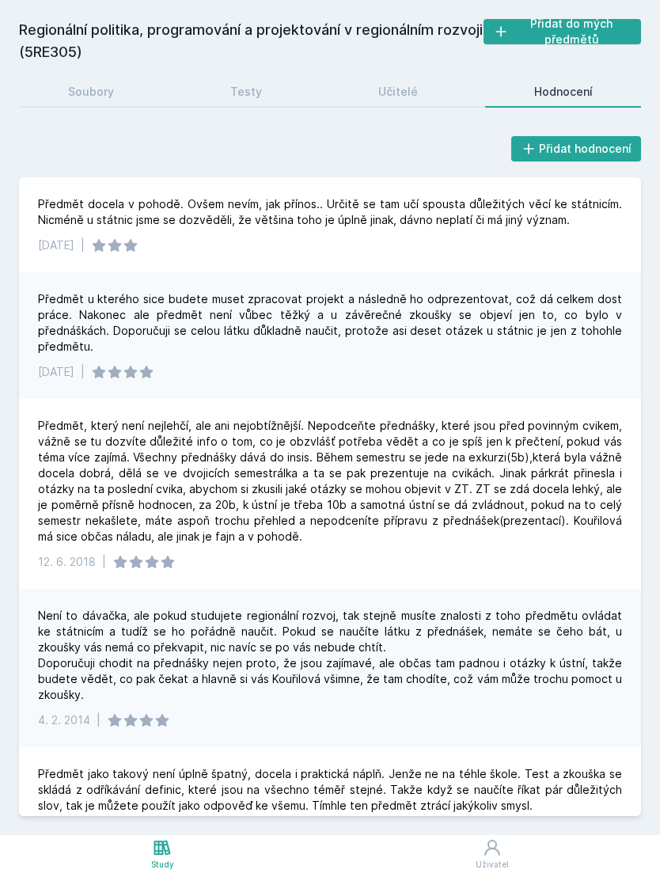
click at [156, 843] on icon at bounding box center [162, 847] width 17 height 15
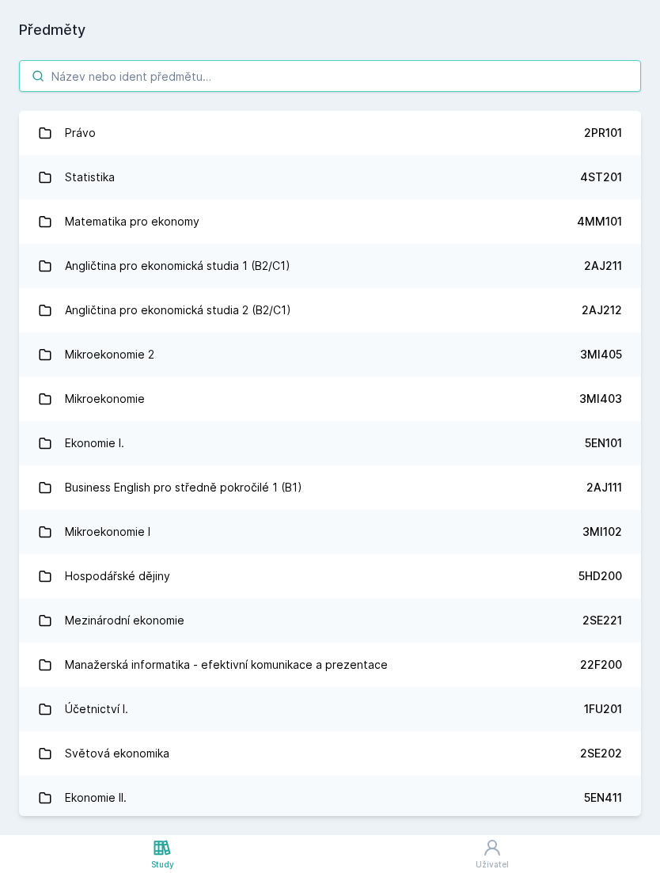
click at [427, 60] on input "search" at bounding box center [330, 76] width 622 height 32
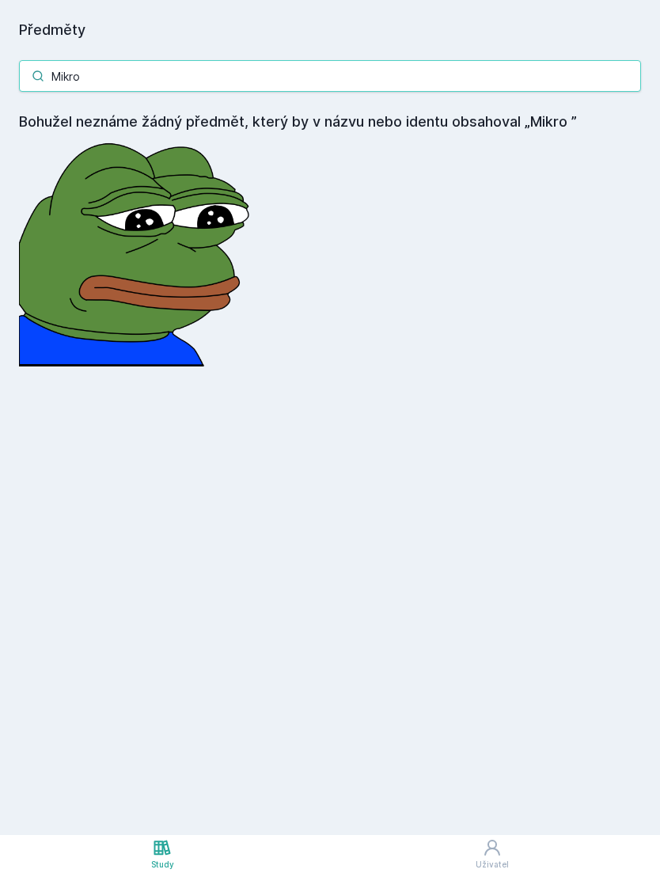
type input "Mikro"
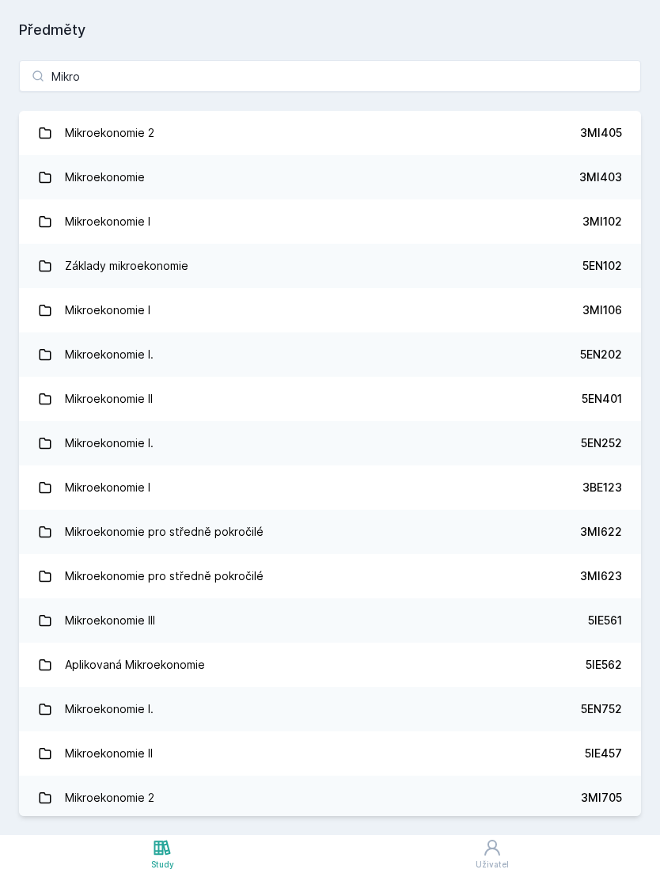
click at [615, 347] on div "5EN202" at bounding box center [601, 355] width 42 height 16
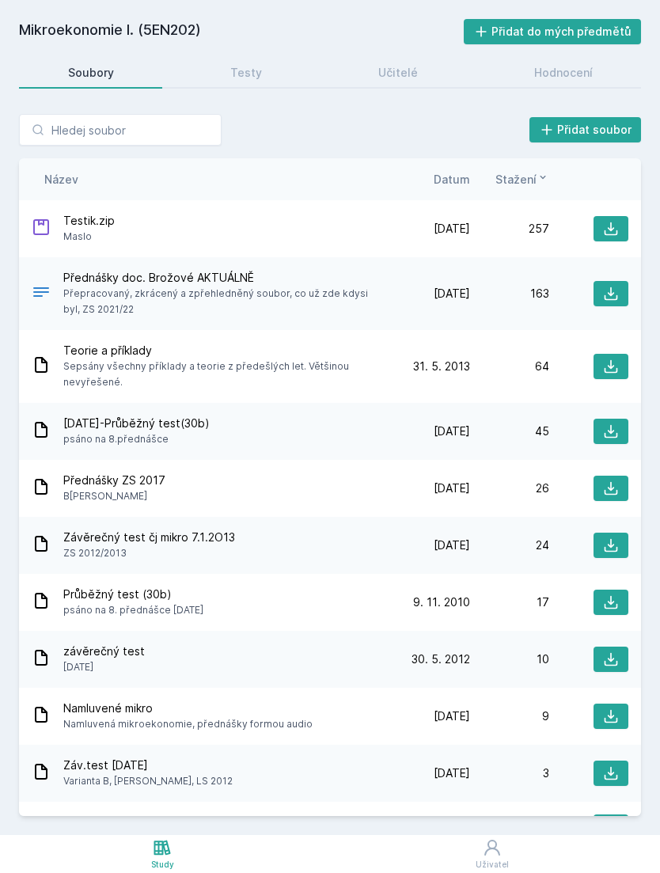
scroll to position [44, 0]
click at [544, 57] on link "Hodnocení" at bounding box center [563, 73] width 156 height 32
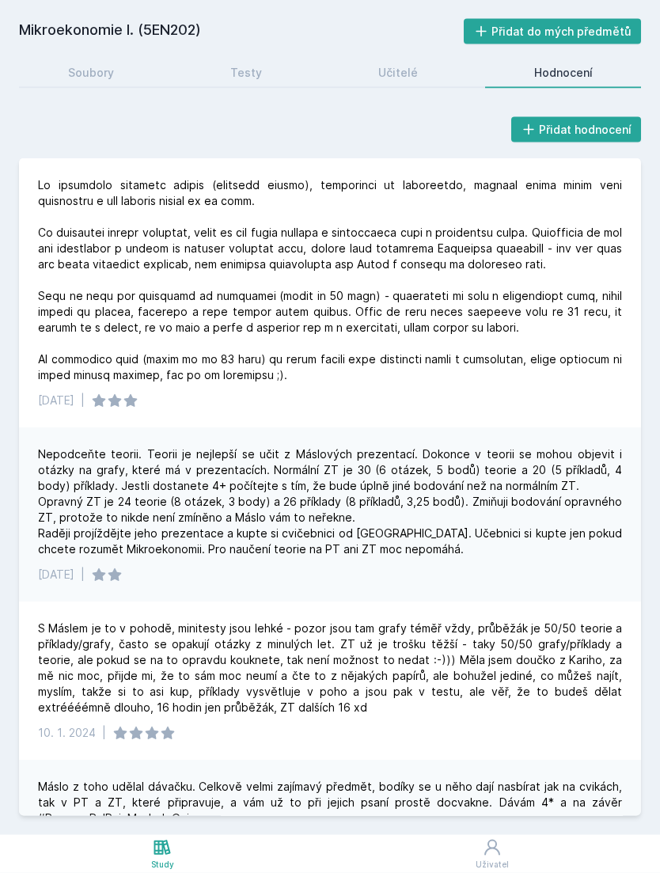
click at [169, 840] on icon at bounding box center [162, 847] width 19 height 19
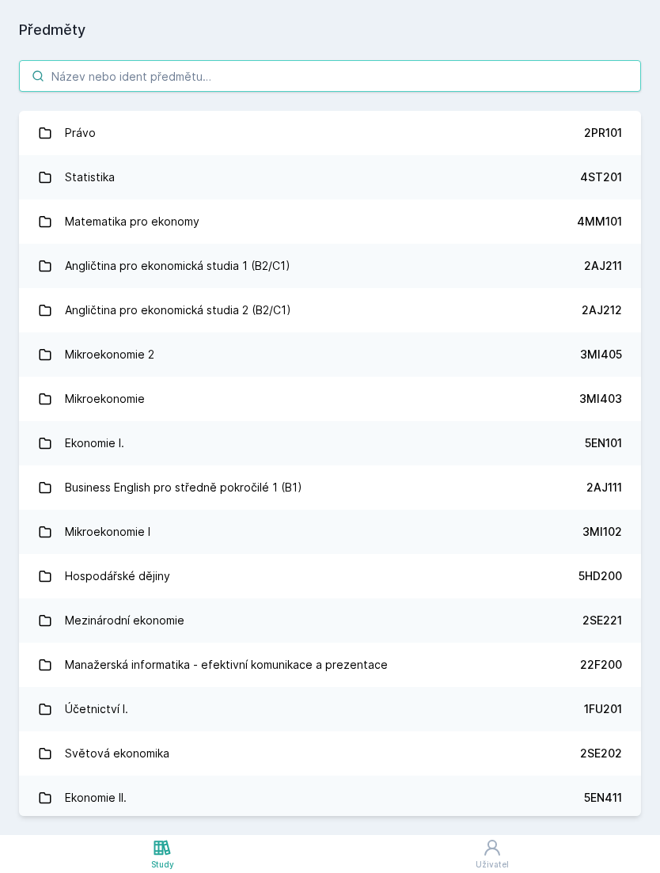
click at [416, 60] on input "search" at bounding box center [330, 76] width 622 height 32
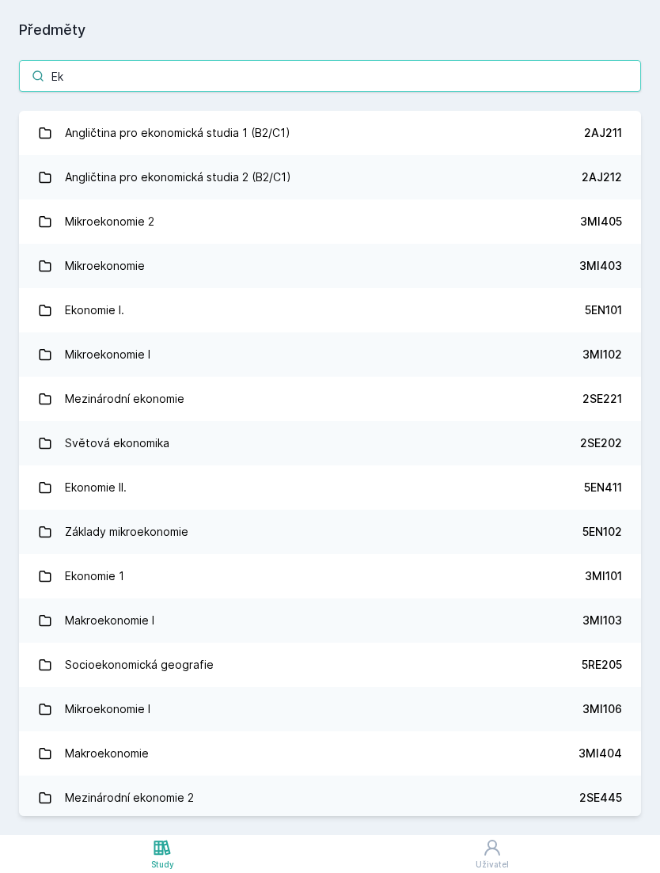
type input "E"
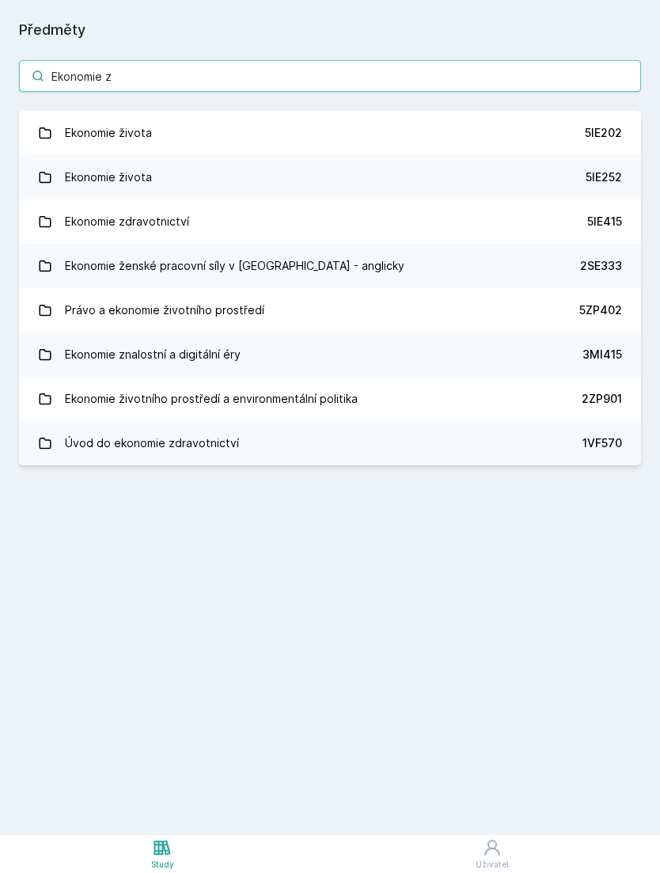
type input "Ekonomie zi"
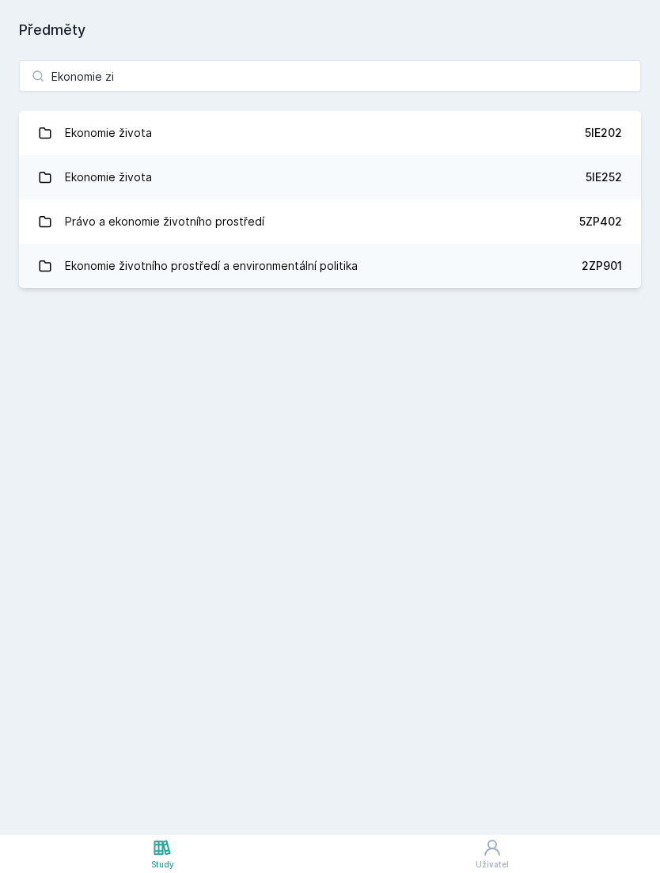
click at [585, 125] on div "5IE202" at bounding box center [603, 133] width 37 height 16
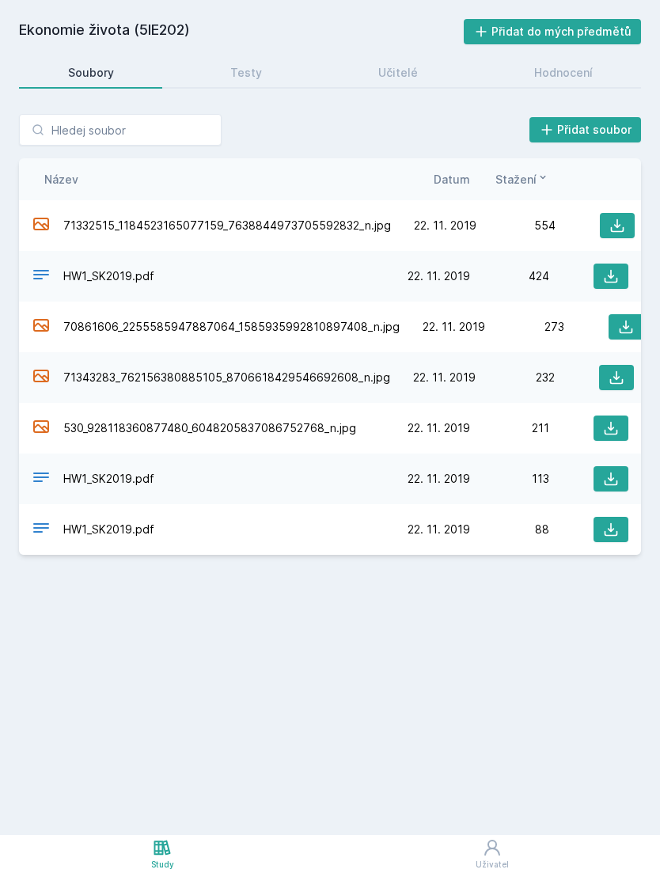
scroll to position [45, 0]
click at [541, 57] on link "Hodnocení" at bounding box center [563, 73] width 156 height 32
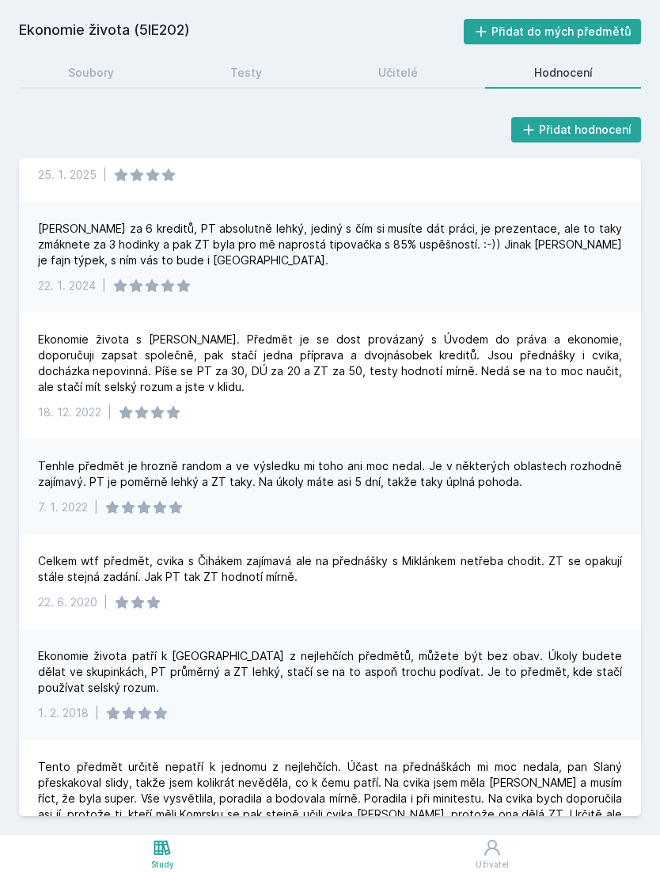
scroll to position [51, 0]
click at [420, 57] on link "Učitelé" at bounding box center [397, 73] width 137 height 32
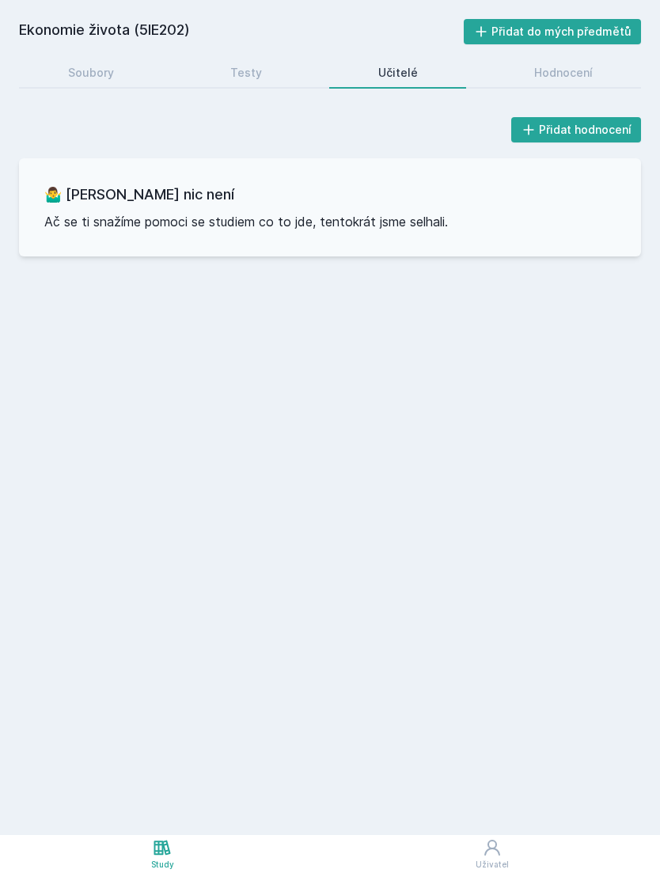
click at [260, 57] on link "Testy" at bounding box center [245, 73] width 129 height 32
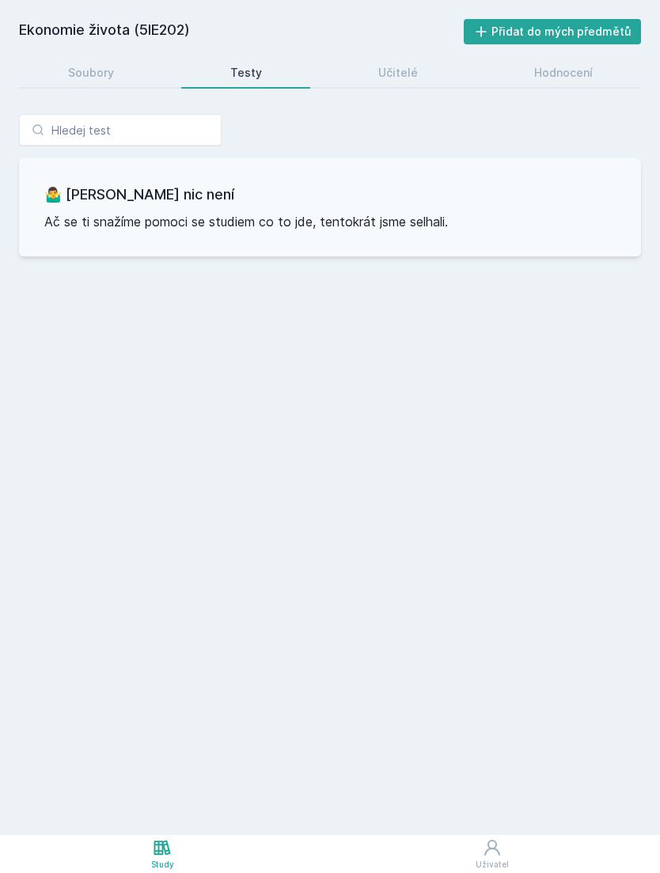
click at [121, 57] on link "Soubory" at bounding box center [90, 73] width 143 height 32
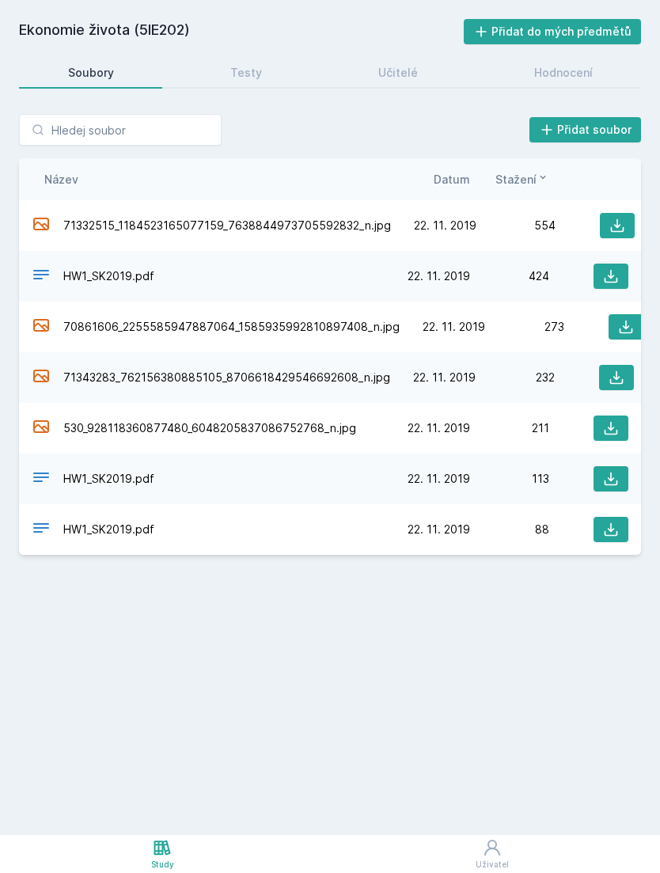
click at [590, 200] on div "71332515_1184523165077159_7638844973705592832_n.jpg [DATE] [DATE] 554" at bounding box center [330, 225] width 622 height 51
click at [610, 218] on icon at bounding box center [617, 226] width 16 height 16
click at [127, 279] on span "HW1_SK2019.pdf" at bounding box center [108, 276] width 91 height 16
click at [560, 273] on div at bounding box center [588, 276] width 79 height 25
click at [606, 275] on icon at bounding box center [611, 276] width 16 height 16
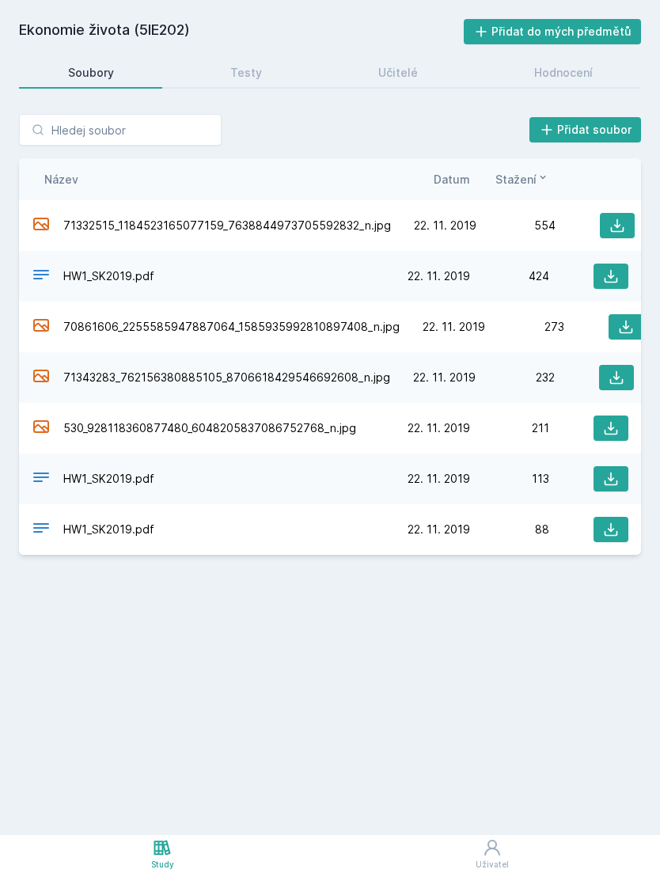
click at [415, 71] on div "Učitelé" at bounding box center [398, 73] width 40 height 16
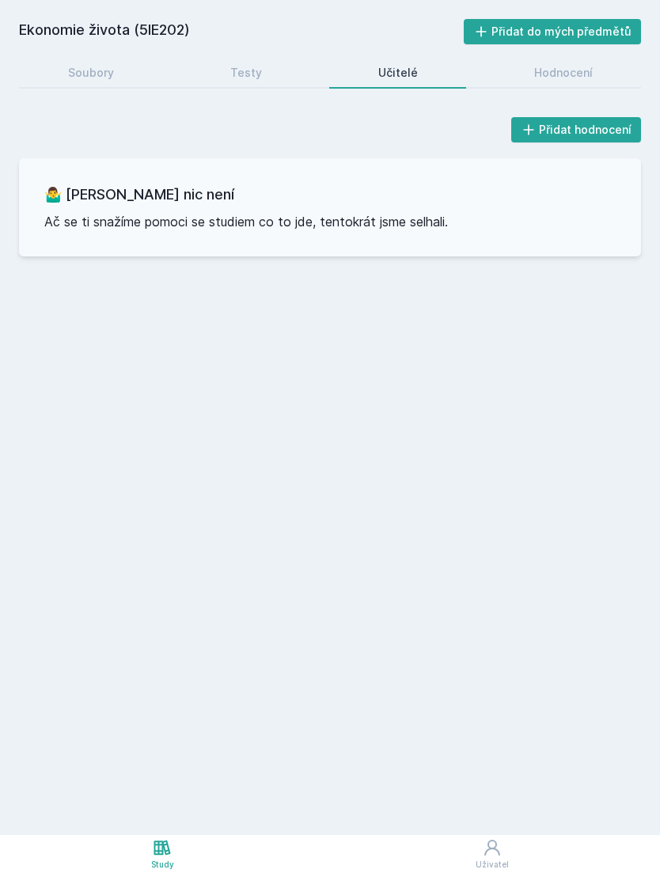
click at [265, 80] on link "Testy" at bounding box center [245, 73] width 129 height 32
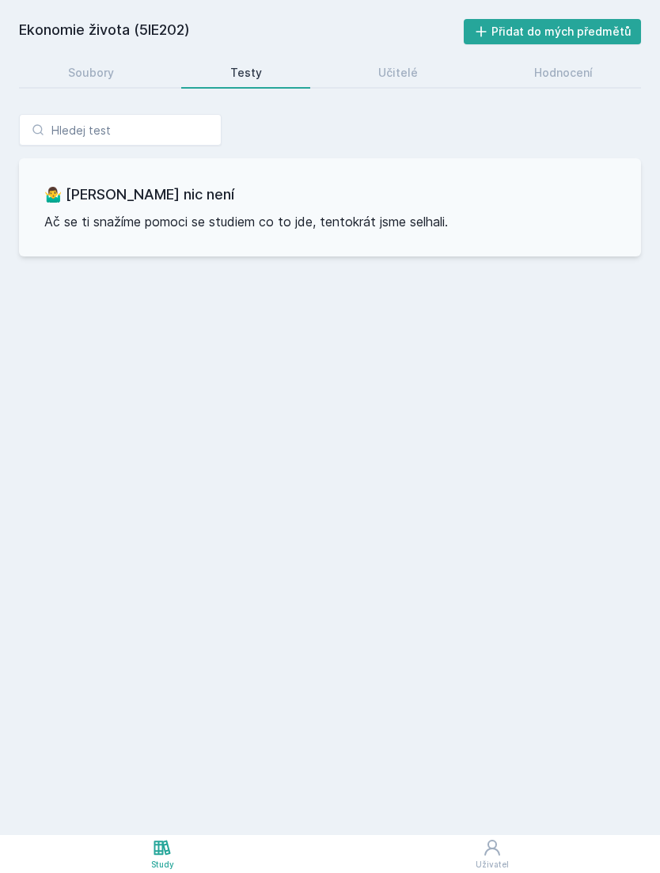
click at [551, 74] on div "Hodnocení" at bounding box center [563, 73] width 59 height 16
click at [125, 67] on link "Soubory" at bounding box center [90, 73] width 143 height 32
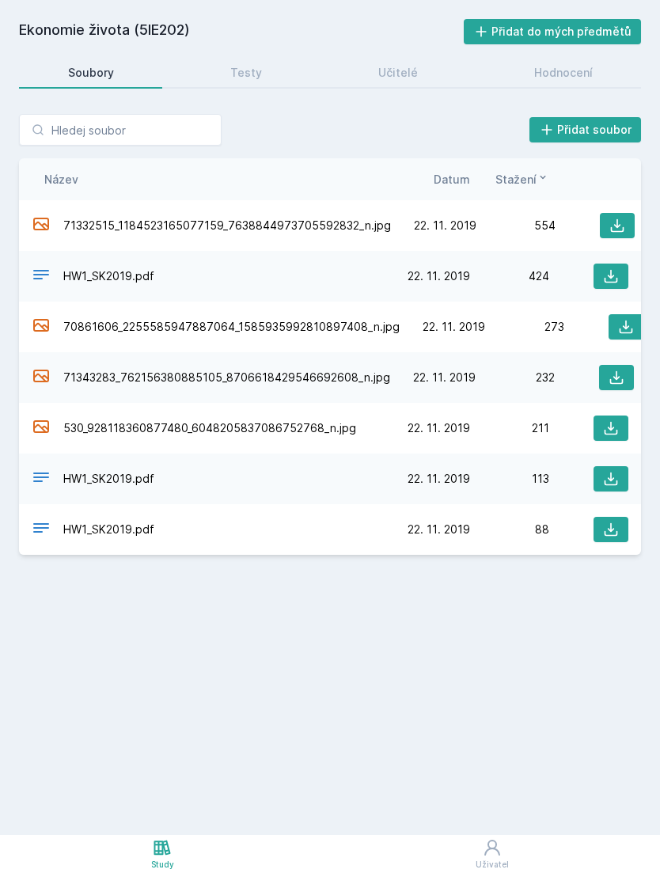
click at [176, 110] on div "Přidat soubor Řazení: Název Datum Stažení Název Datum Stažení 71332515_11845231…" at bounding box center [330, 334] width 660 height 479
click at [164, 855] on icon at bounding box center [162, 847] width 19 height 19
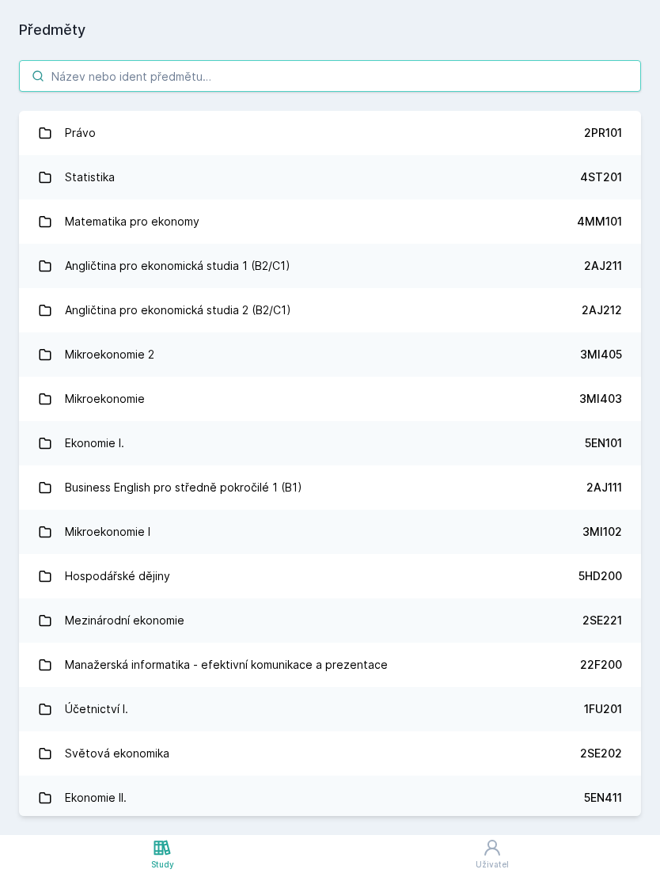
click at [530, 84] on input "search" at bounding box center [330, 76] width 622 height 32
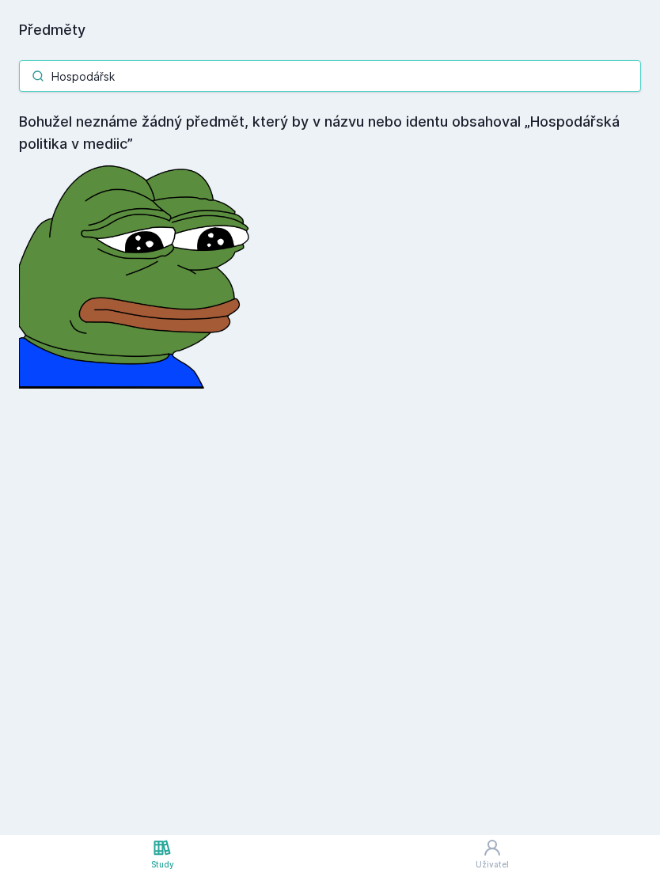
type input "Hospodářs"
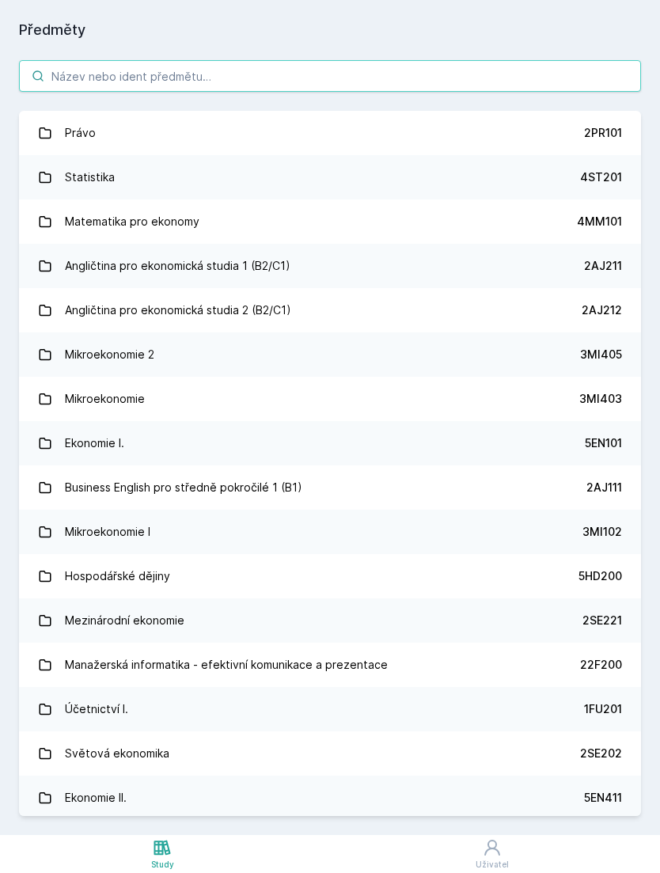
click at [244, 74] on input "search" at bounding box center [330, 76] width 622 height 32
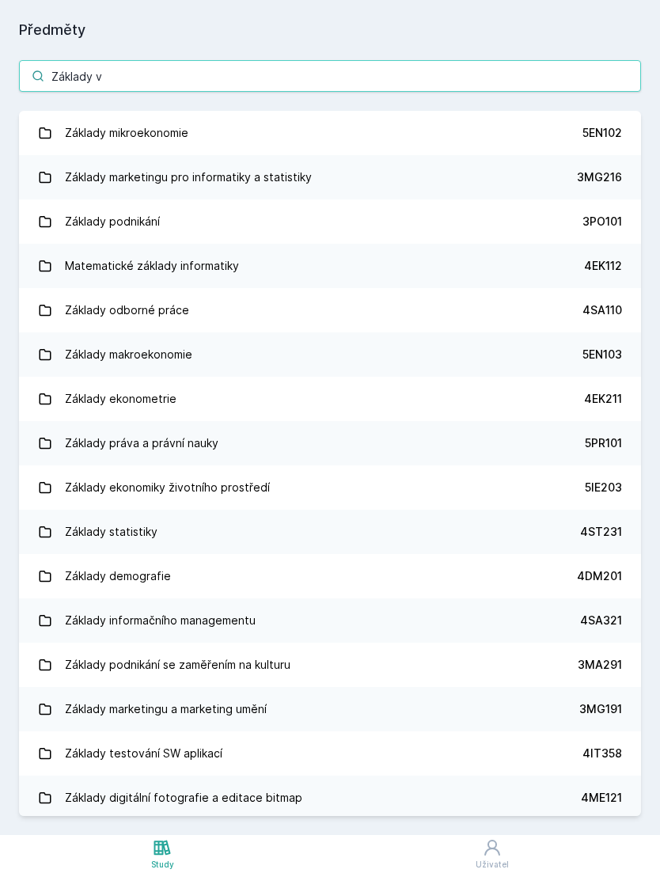
type input "Základy ve"
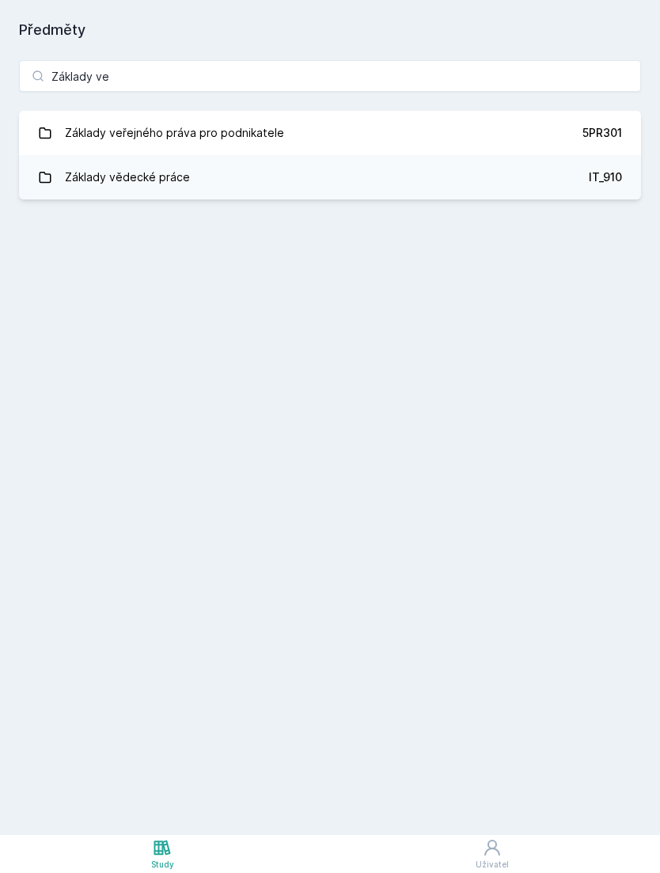
click at [537, 128] on link "Základy veřejného práva pro podnikatele 5PR301" at bounding box center [330, 133] width 622 height 44
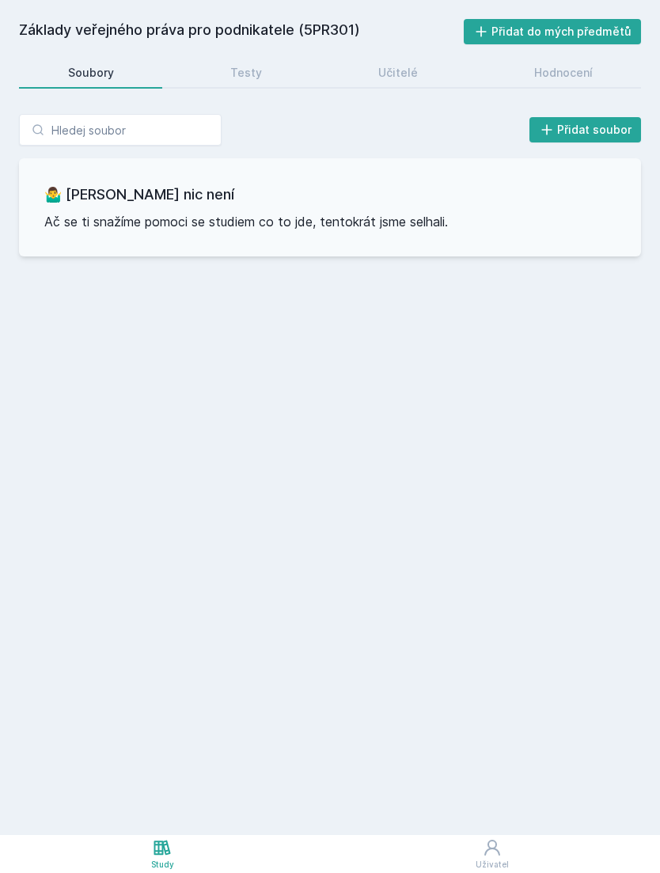
click at [580, 77] on div "Hodnocení" at bounding box center [563, 73] width 59 height 16
